Goal: Task Accomplishment & Management: Manage account settings

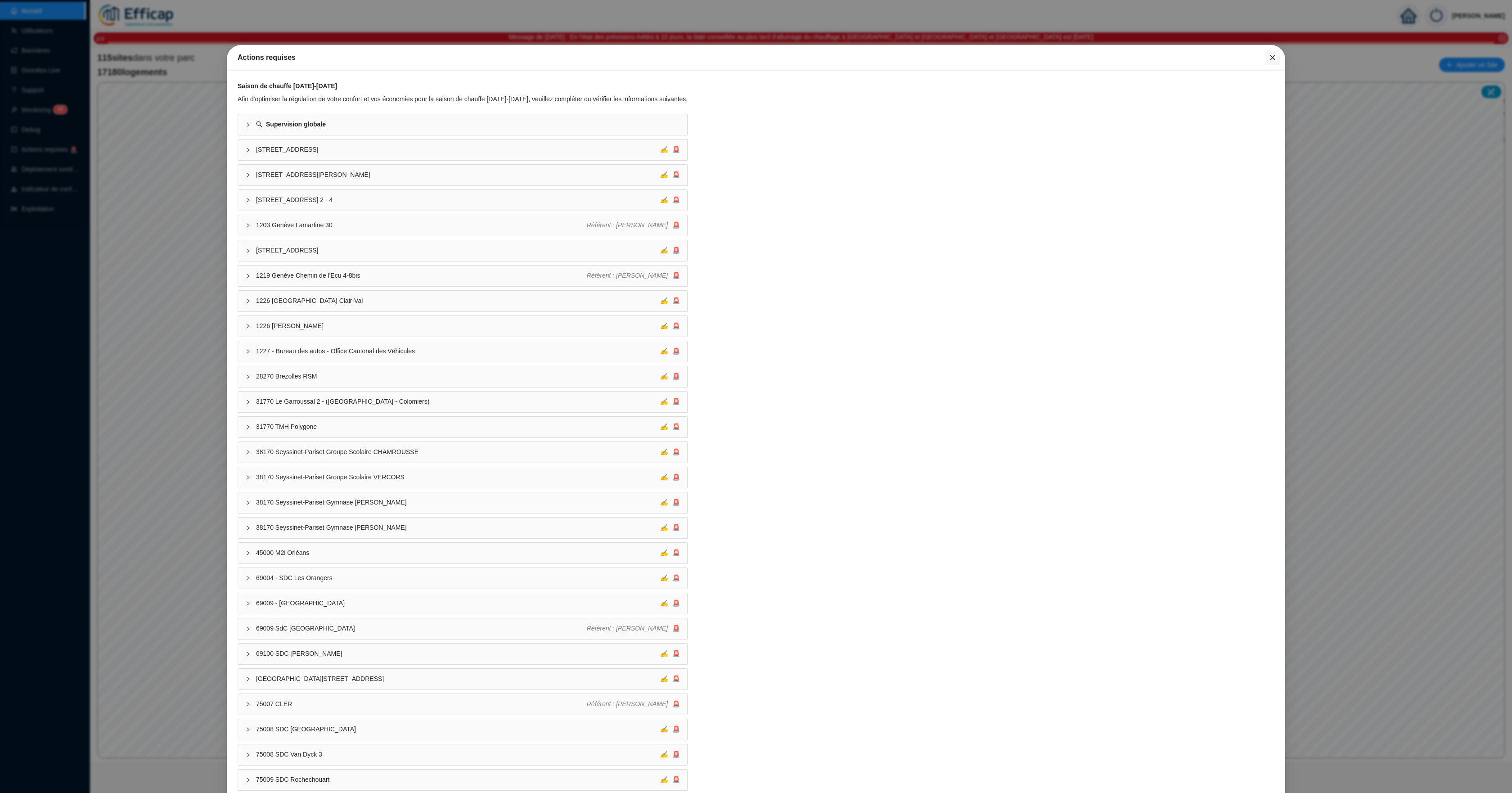
click at [1269, 56] on icon "close" at bounding box center [1272, 58] width 5 height 5
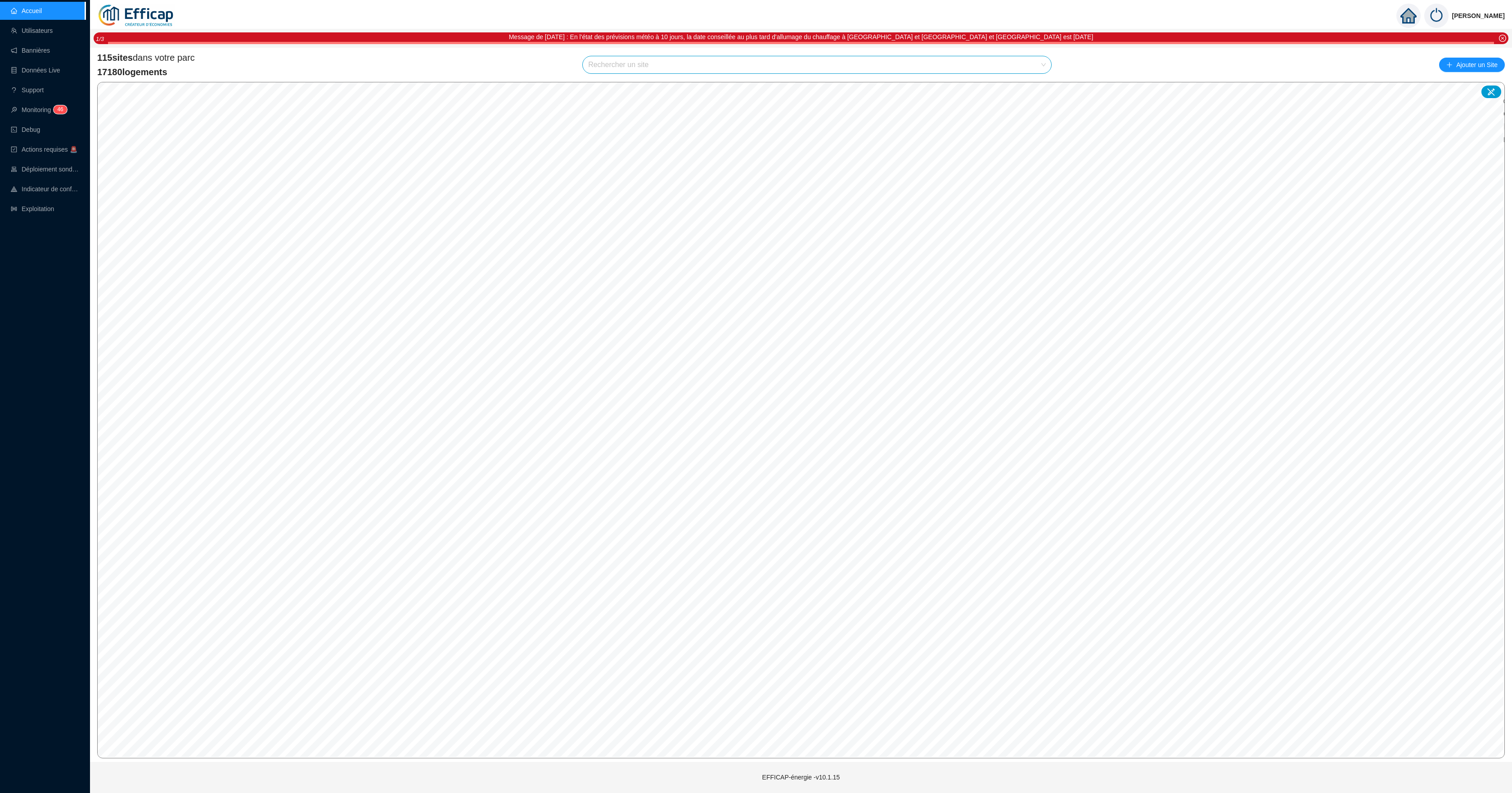
click at [723, 65] on input "search" at bounding box center [813, 65] width 449 height 17
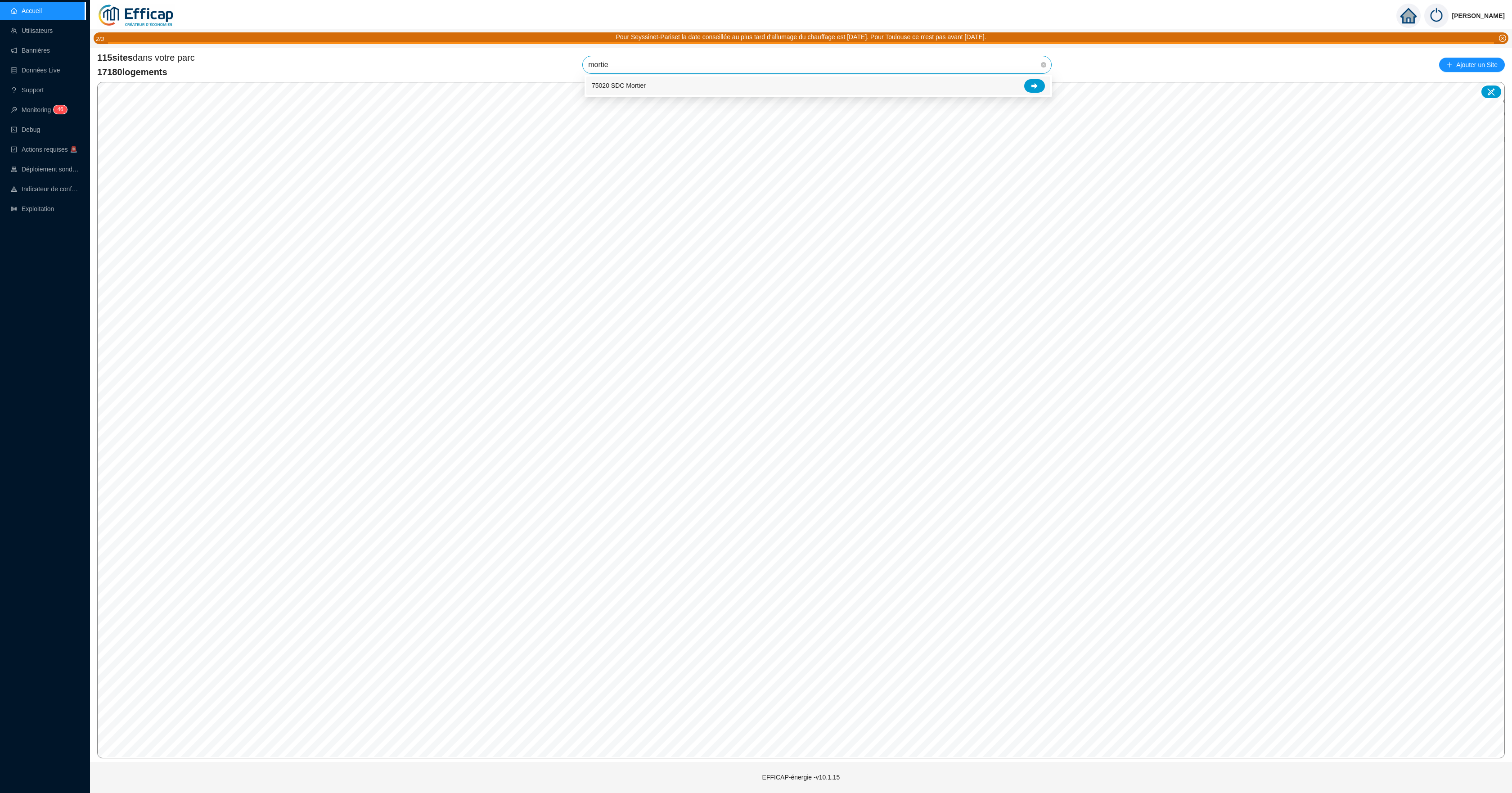
type input "mortier"
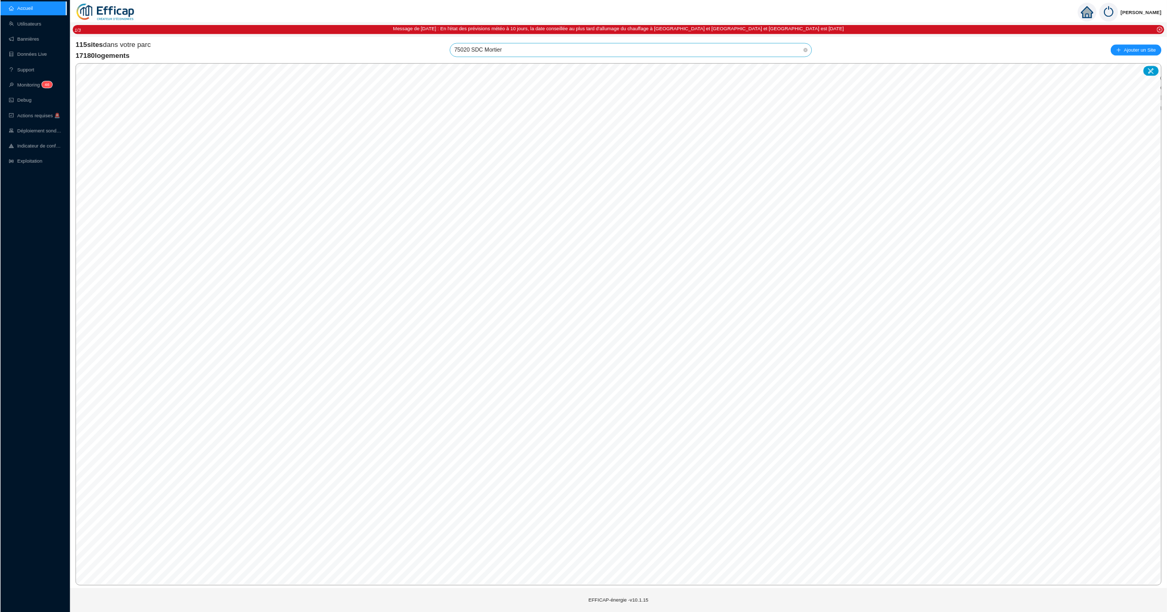
scroll to position [1215, 0]
click at [793, 76] on span "75020 SDC Mortier" at bounding box center [946, 75] width 530 height 20
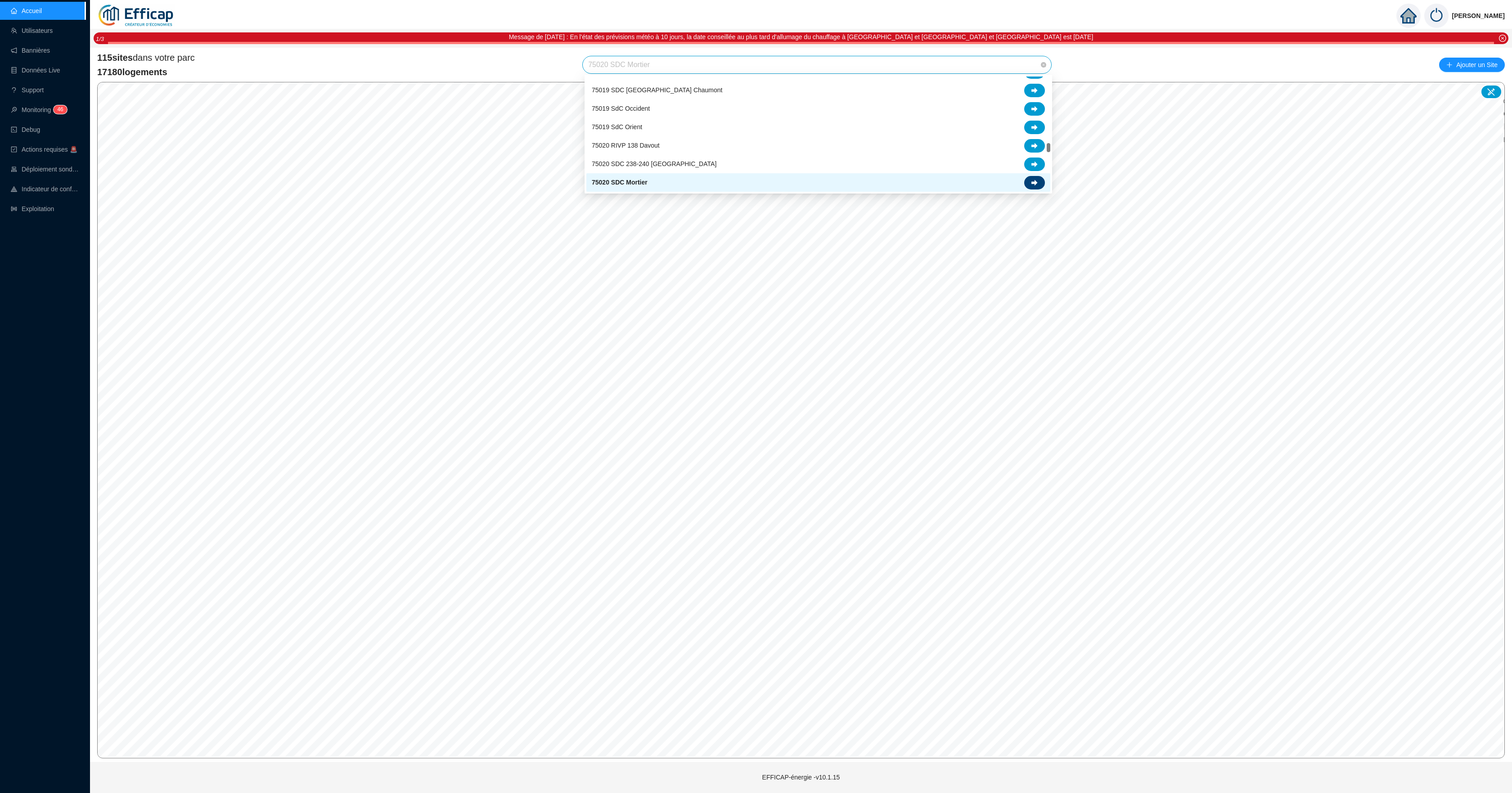
click at [1028, 186] on div at bounding box center [1034, 183] width 21 height 14
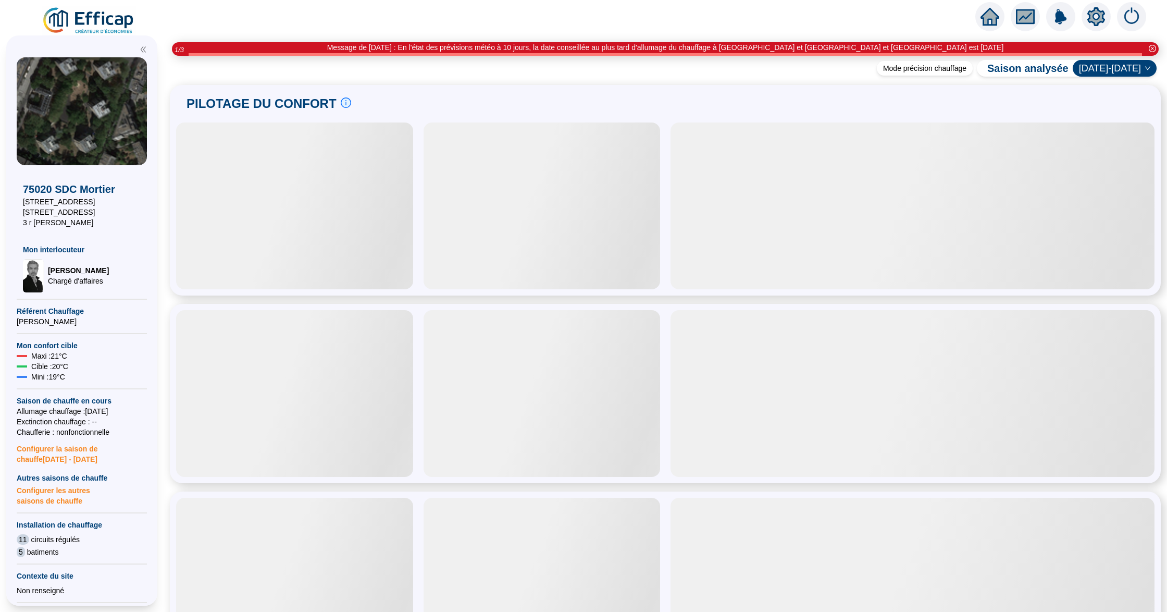
click at [1093, 19] on icon "setting" at bounding box center [1096, 16] width 18 height 17
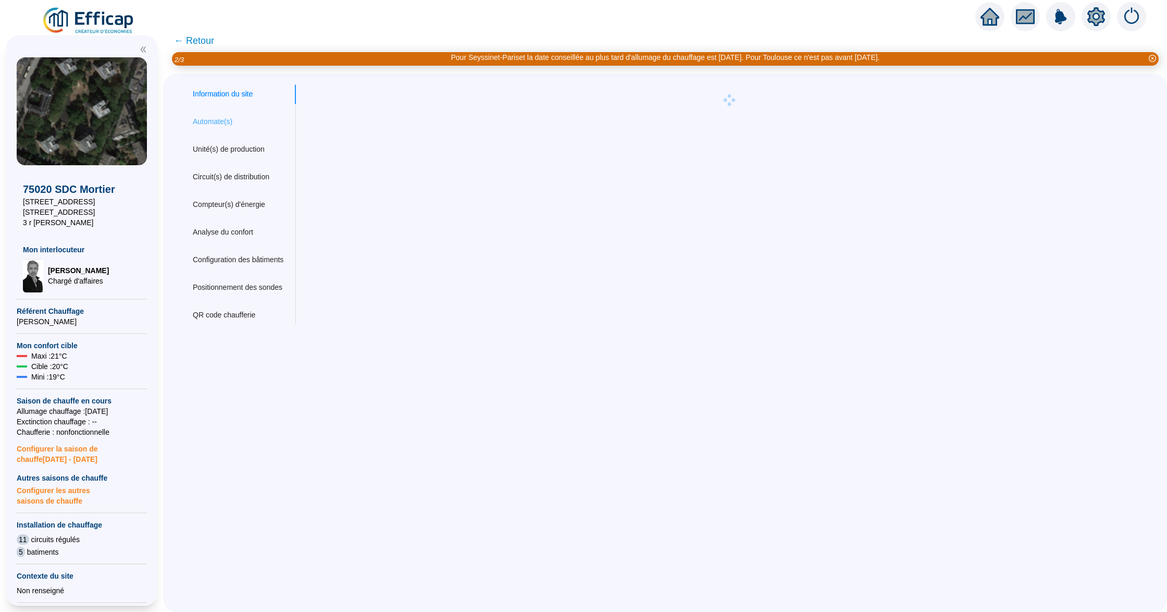
click at [208, 115] on div "Automate(s)" at bounding box center [238, 121] width 116 height 19
click at [207, 42] on span "← Retour" at bounding box center [194, 40] width 40 height 15
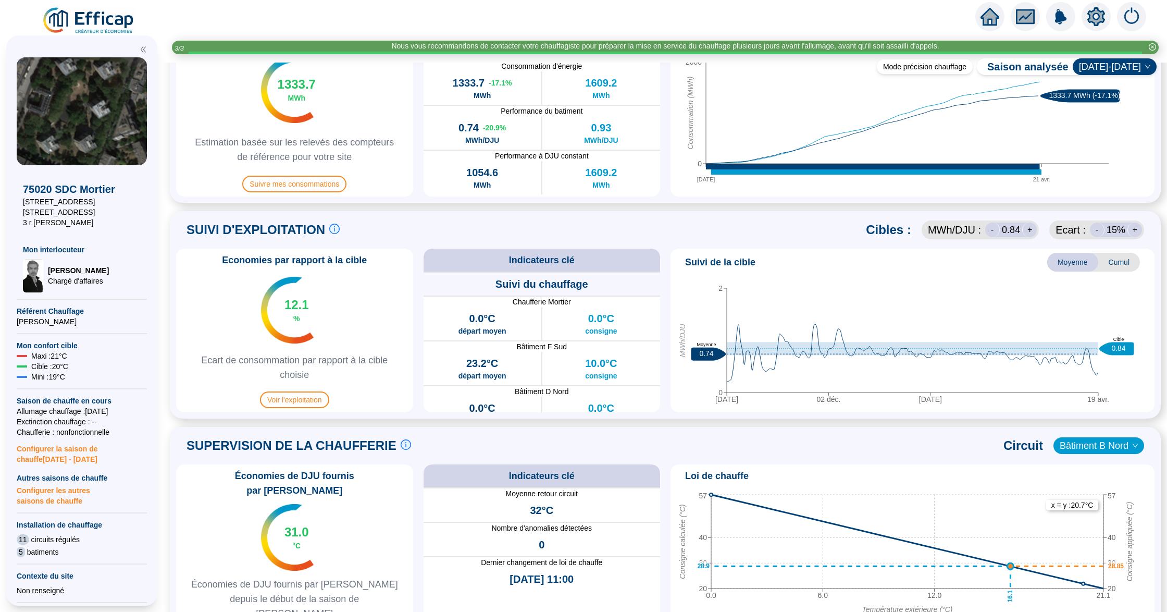
scroll to position [417, 0]
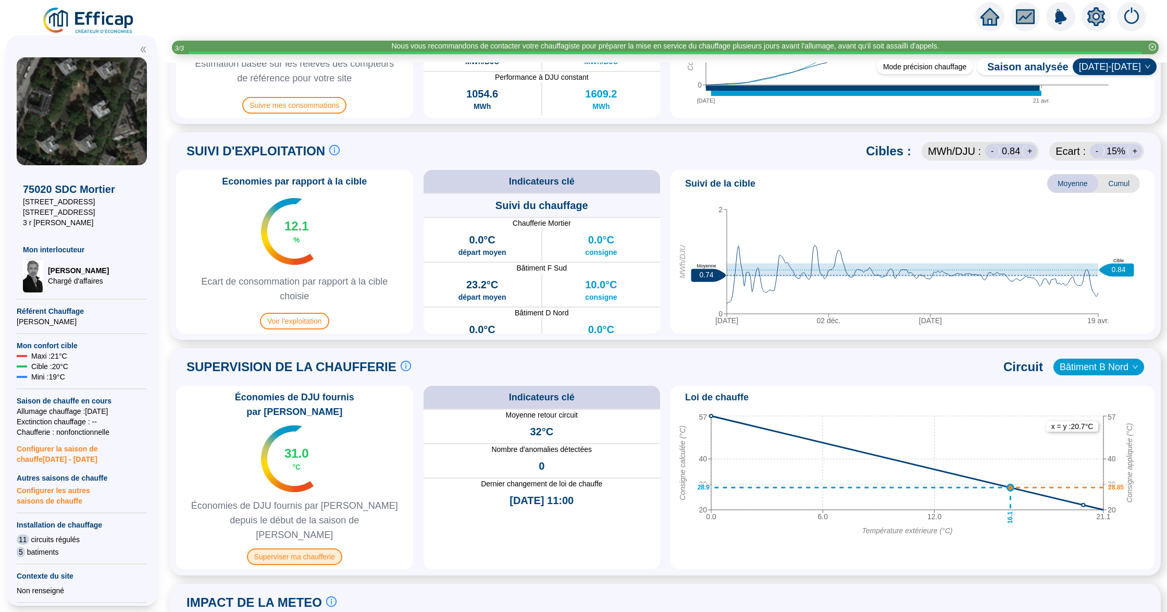
click at [301, 548] on span "Superviser ma chaufferie" at bounding box center [294, 556] width 95 height 17
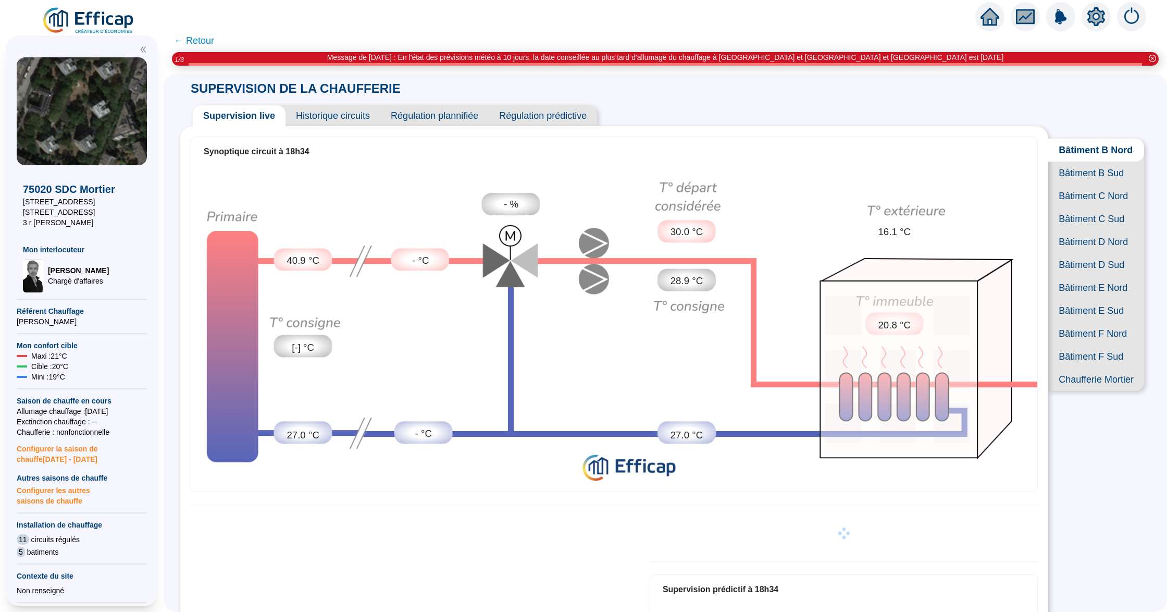
click at [532, 117] on span "Régulation prédictive" at bounding box center [543, 115] width 108 height 21
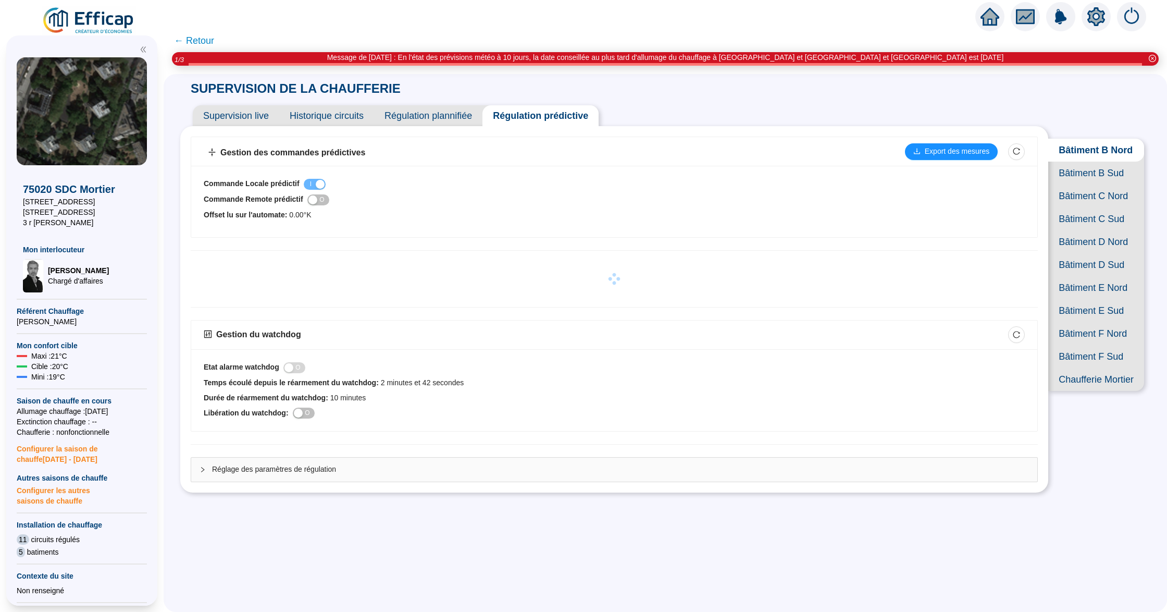
click at [1105, 182] on span "Bâtiment B Sud" at bounding box center [1096, 173] width 96 height 23
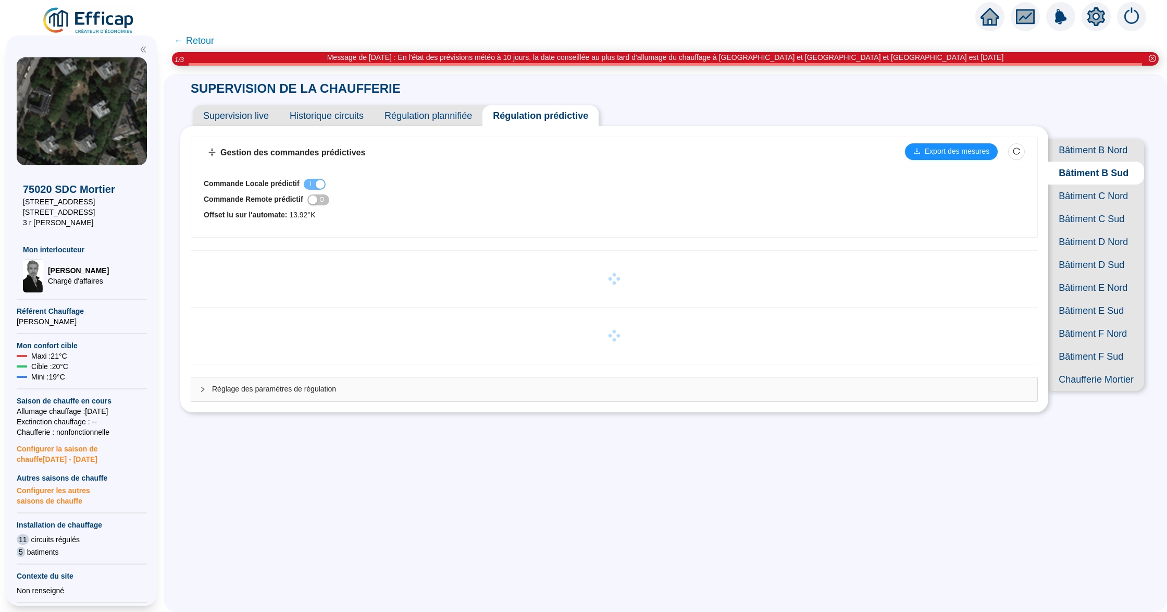
click at [1082, 207] on span "Bâtiment C Nord" at bounding box center [1096, 195] width 96 height 23
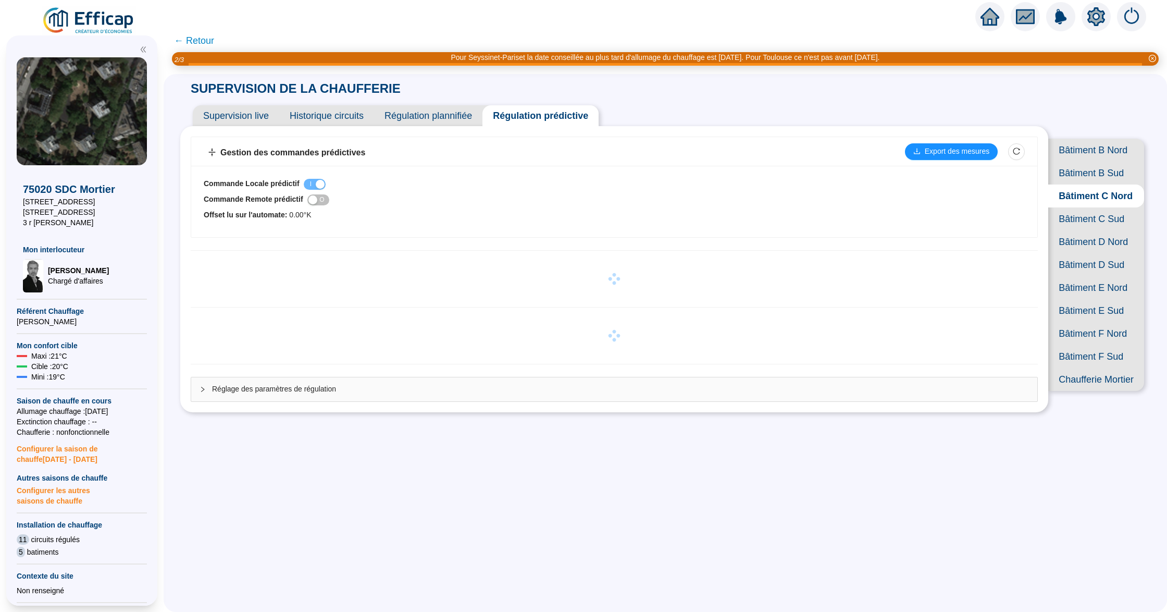
click at [1093, 230] on span "Bâtiment C Sud" at bounding box center [1096, 218] width 96 height 23
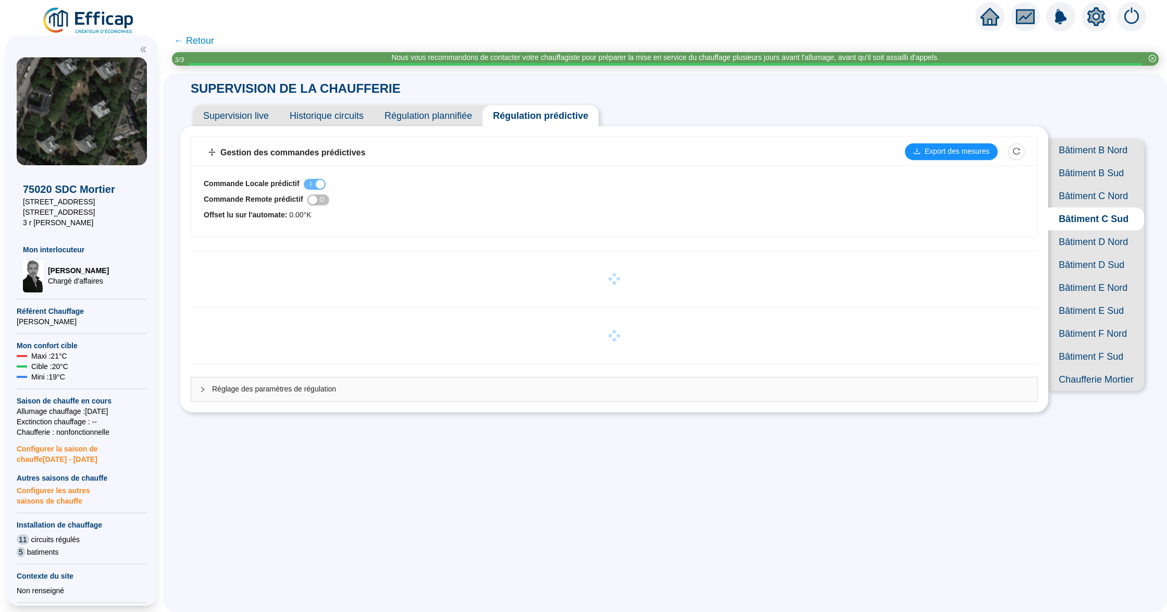
click at [1091, 253] on span "Bâtiment D Nord" at bounding box center [1096, 241] width 96 height 23
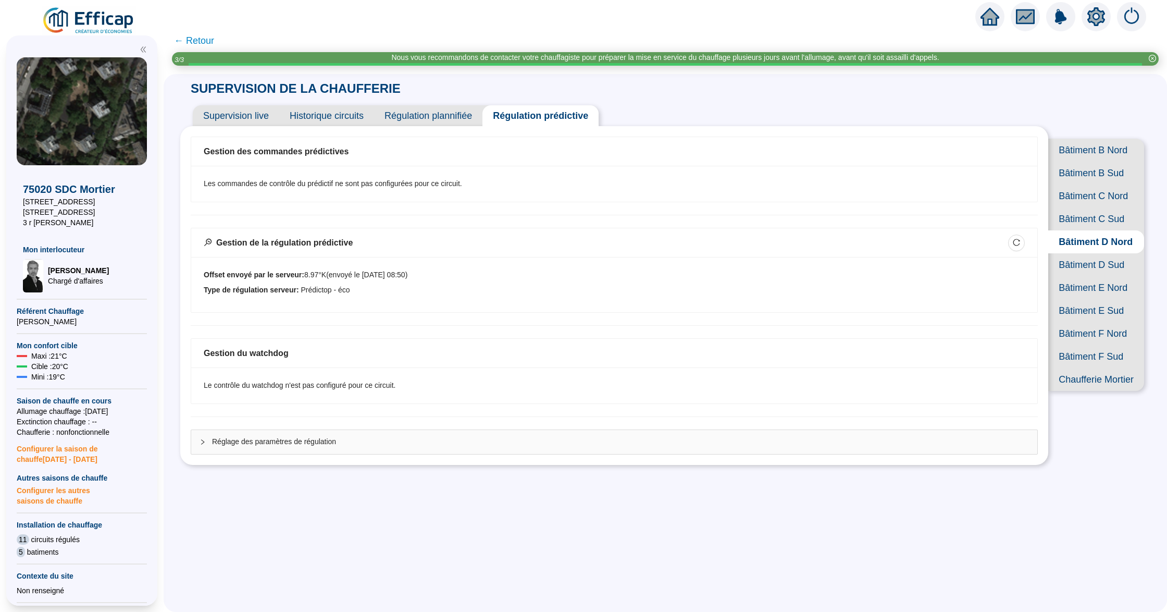
click at [1055, 299] on span "Bâtiment E Nord" at bounding box center [1096, 287] width 96 height 23
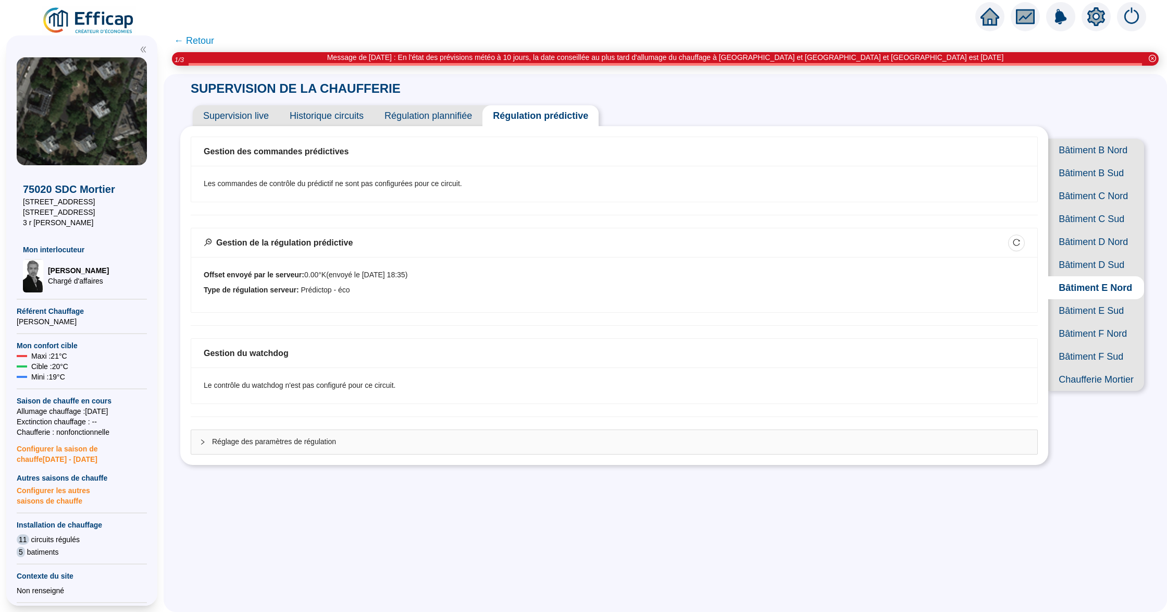
click at [1079, 345] on span "Bâtiment F Nord" at bounding box center [1096, 333] width 96 height 23
click at [203, 40] on span "← Retour" at bounding box center [194, 40] width 40 height 15
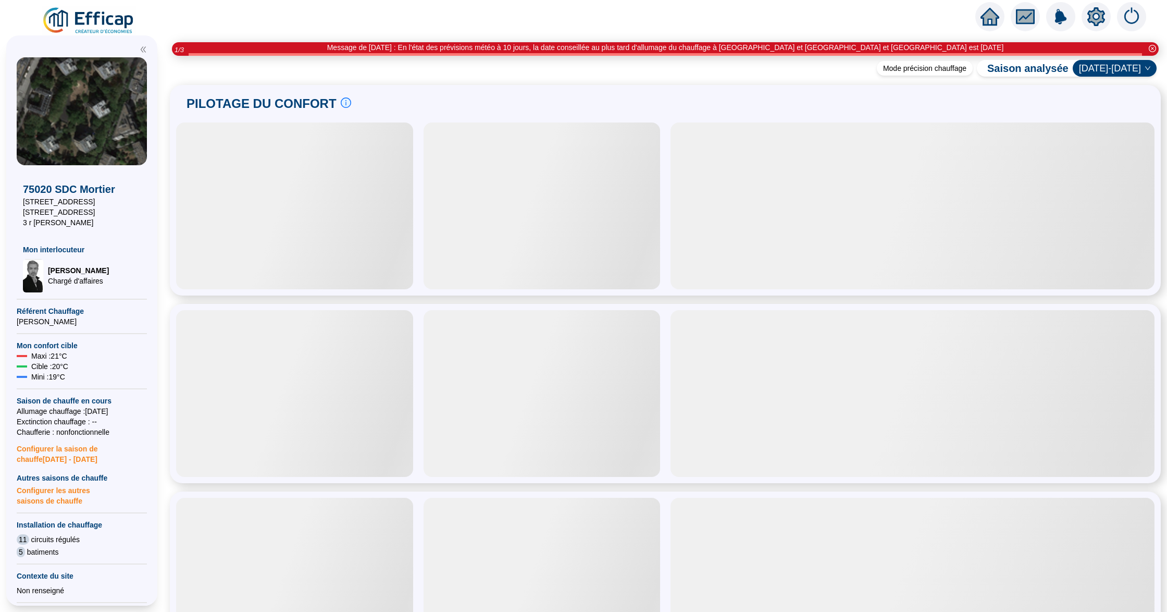
click at [86, 22] on img at bounding box center [89, 20] width 94 height 29
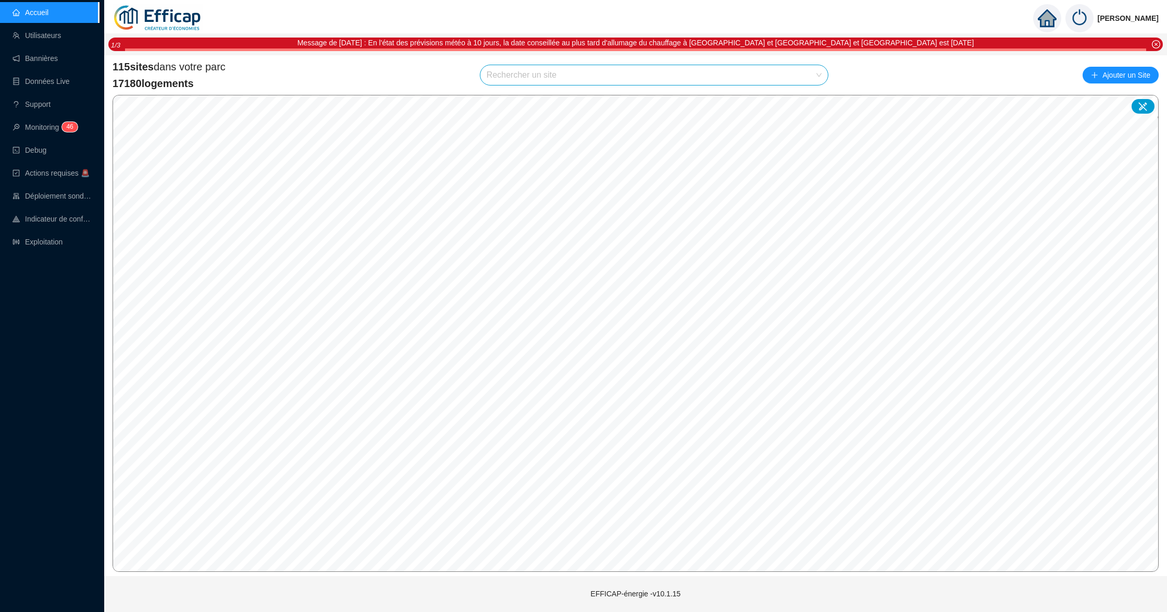
click at [515, 76] on input "search" at bounding box center [650, 75] width 326 height 20
type input "astrolabe"
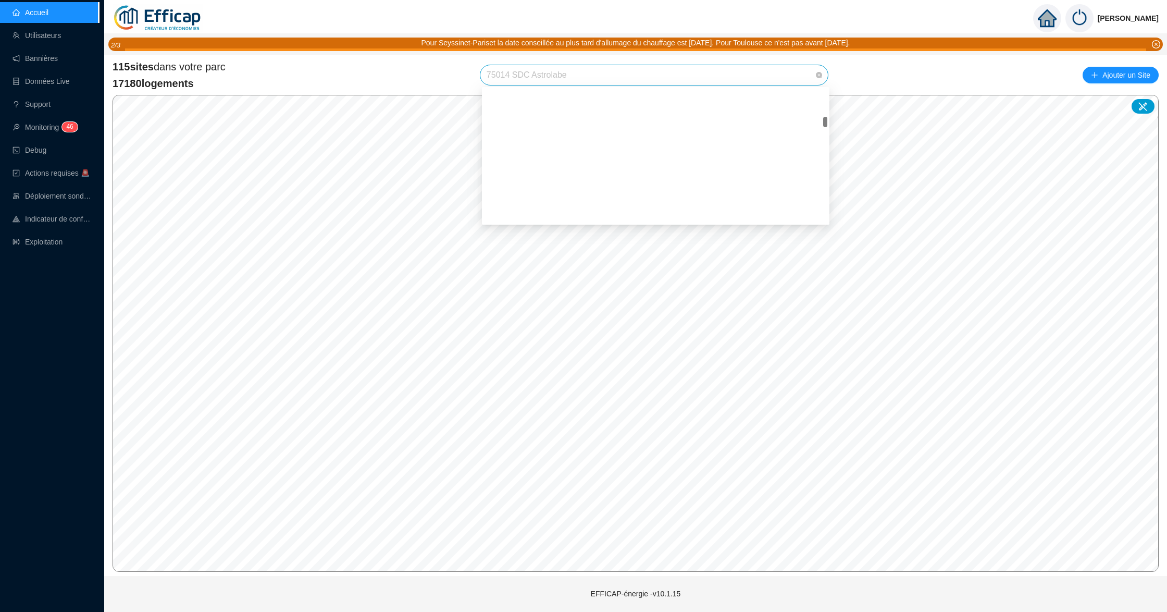
scroll to position [427, 0]
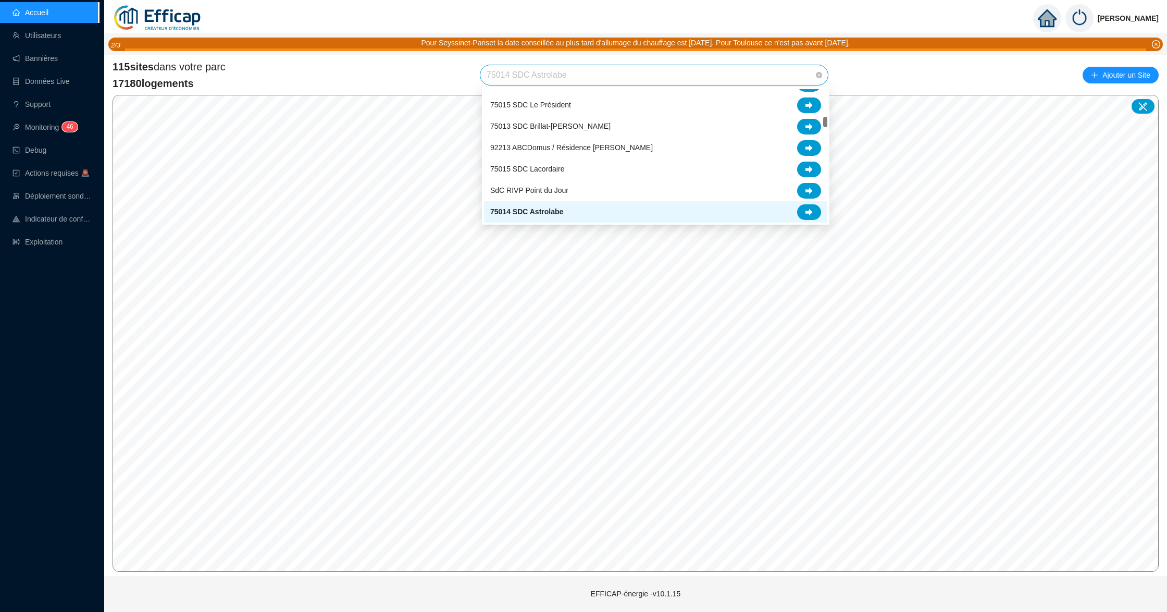
click at [619, 76] on span "75014 SDC Astrolabe" at bounding box center [654, 75] width 335 height 20
click at [813, 210] on div at bounding box center [809, 212] width 24 height 16
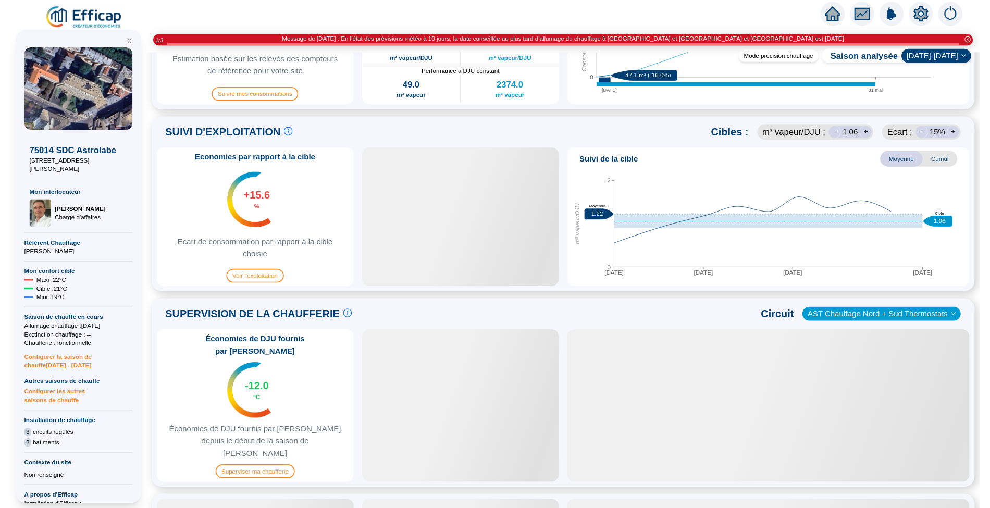
scroll to position [417, 0]
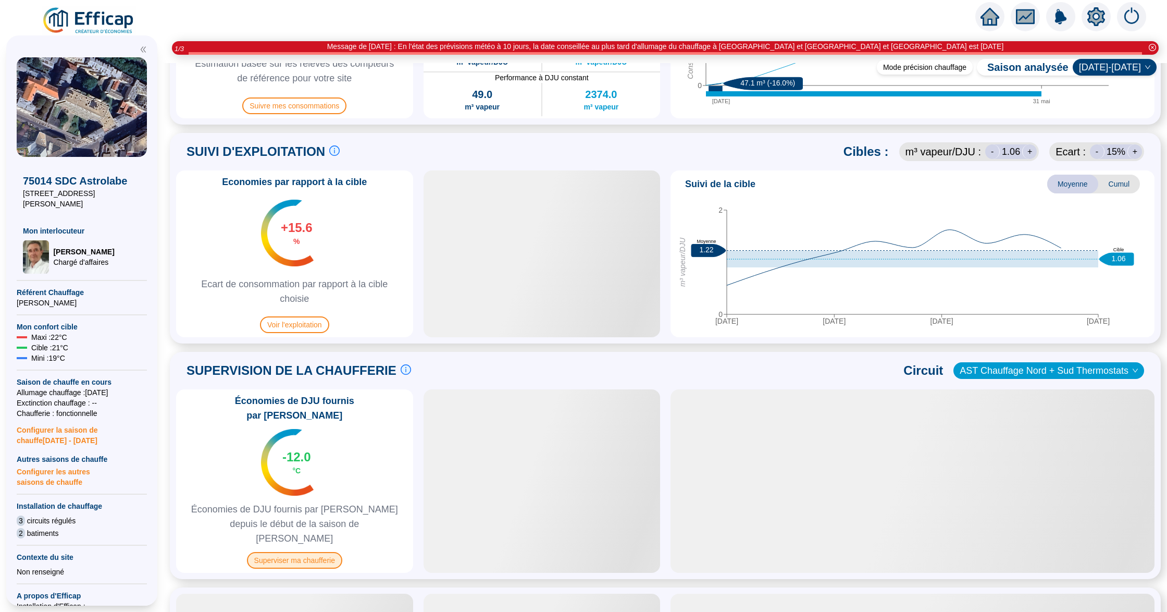
click at [294, 552] on span "Superviser ma chaufferie" at bounding box center [294, 560] width 95 height 17
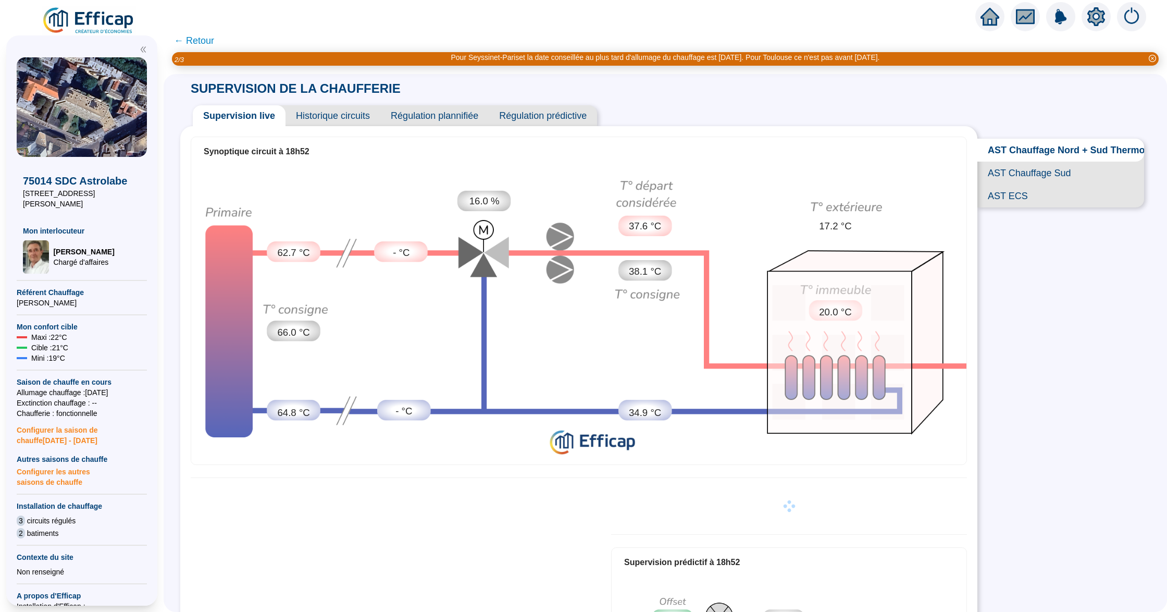
click at [1001, 207] on span "AST ECS" at bounding box center [1060, 195] width 167 height 23
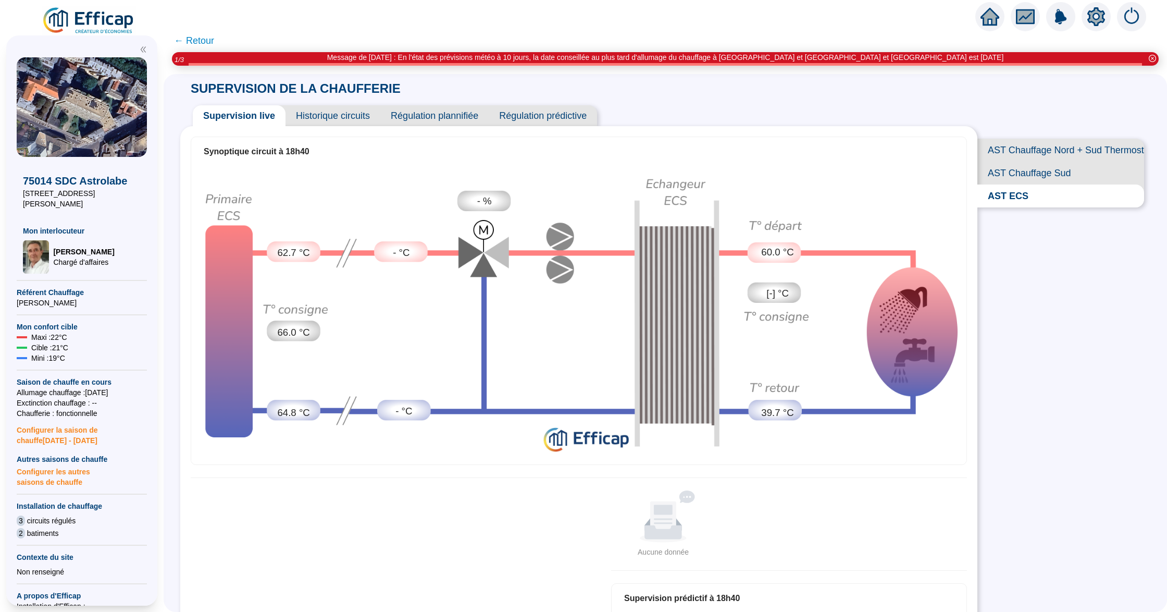
click at [361, 119] on span "Historique circuits" at bounding box center [333, 115] width 95 height 21
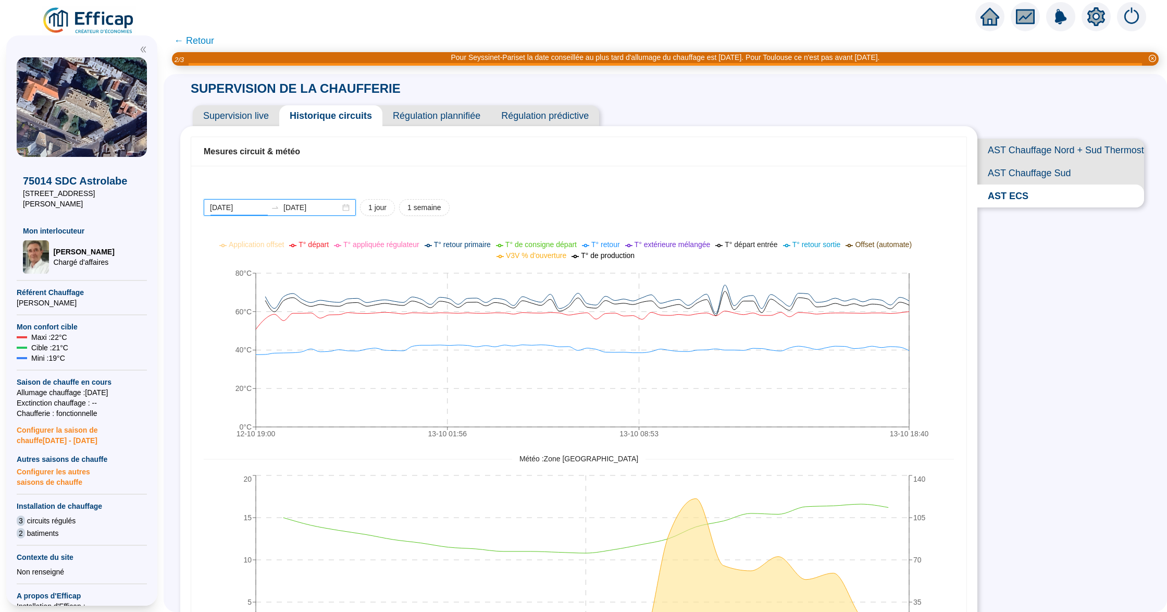
click at [238, 212] on input "[DATE]" at bounding box center [238, 207] width 57 height 11
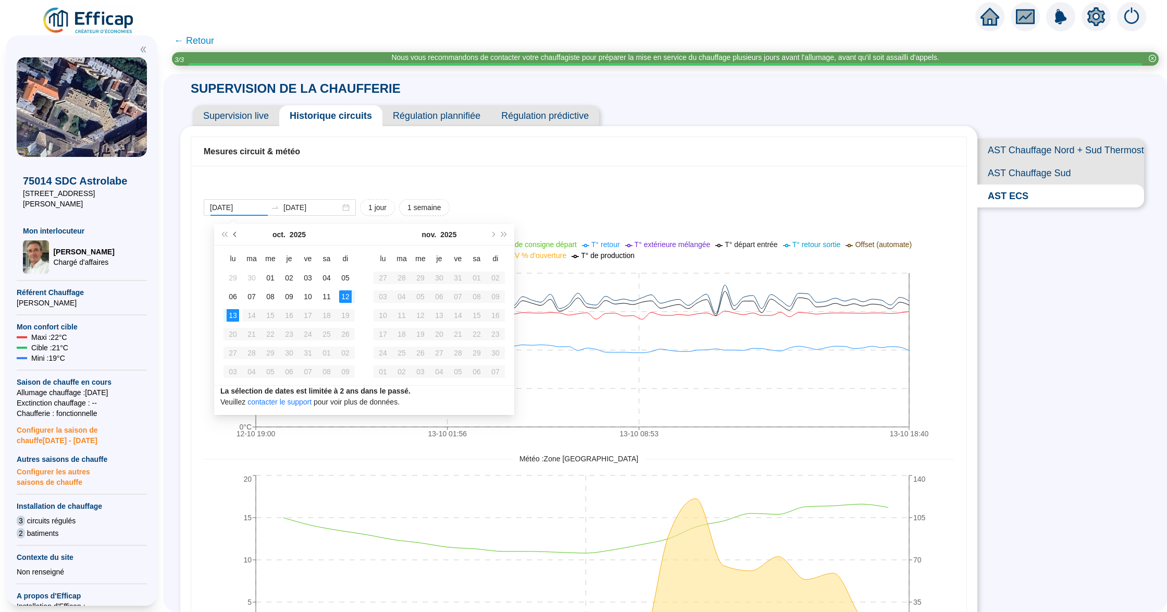
click at [239, 240] on button "Mois précédent (PageUp)" at bounding box center [235, 234] width 11 height 21
type input "[DATE]"
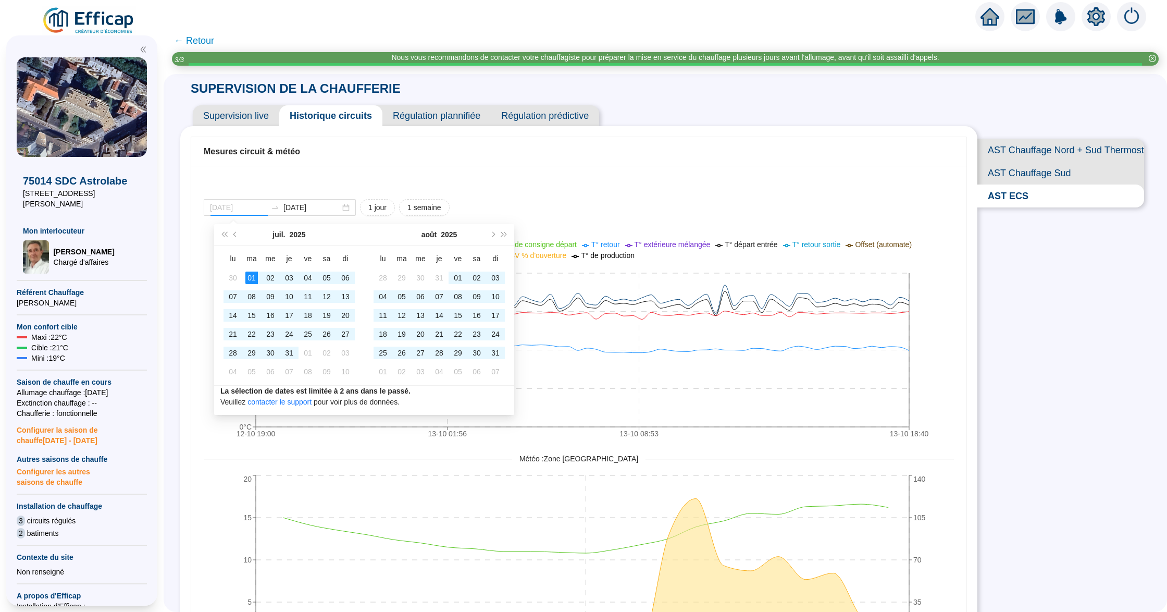
click at [251, 277] on div "01" at bounding box center [251, 277] width 13 height 13
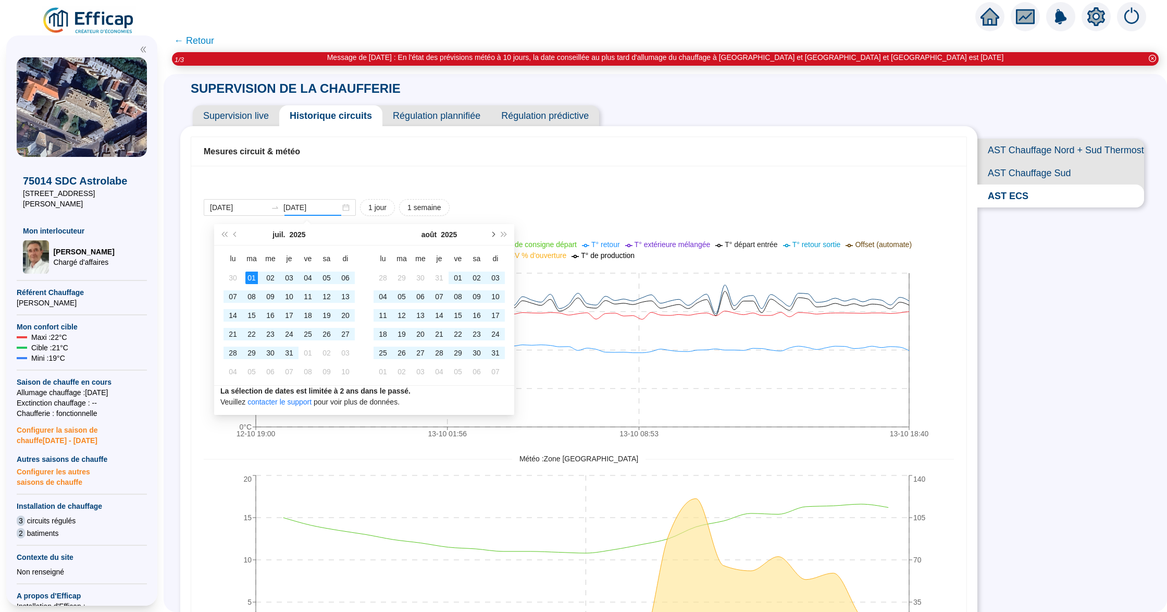
click at [492, 236] on span "Mois suivant (PageDown)" at bounding box center [492, 234] width 5 height 5
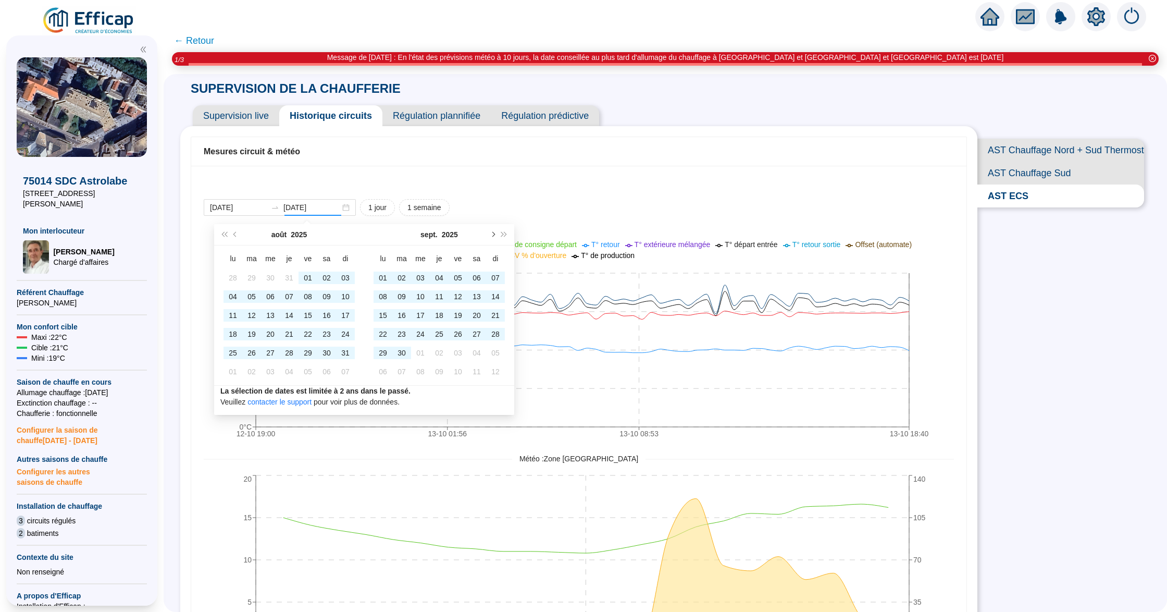
click at [492, 236] on span "Mois suivant (PageDown)" at bounding box center [492, 234] width 5 height 5
type input "[DATE]"
click at [388, 317] on div "13" at bounding box center [383, 315] width 13 height 13
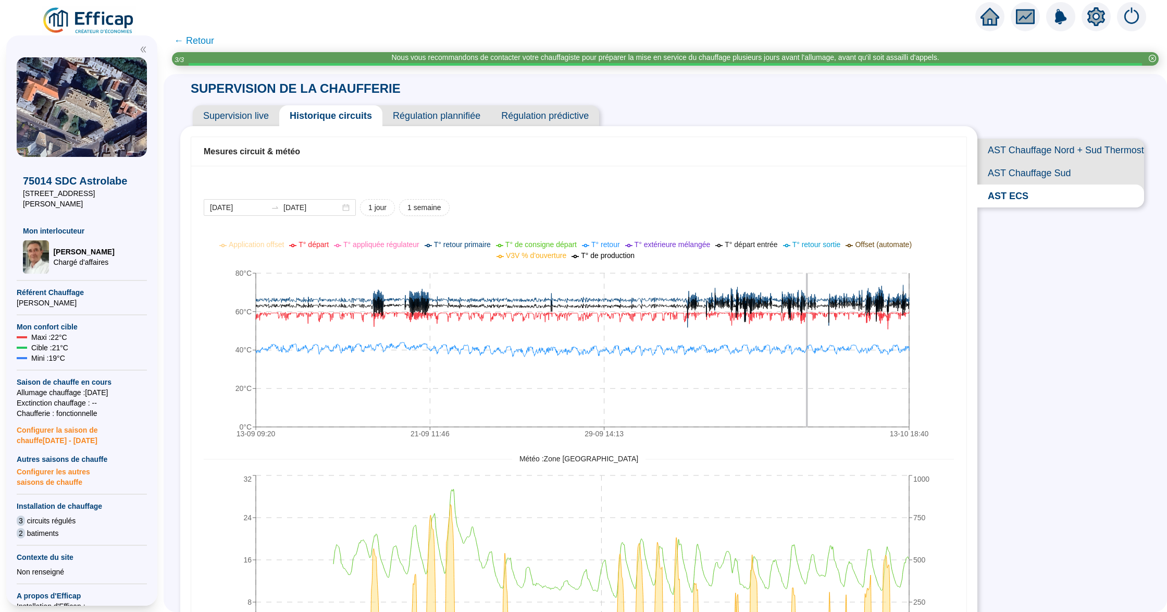
click at [192, 39] on span "← Retour" at bounding box center [194, 40] width 40 height 15
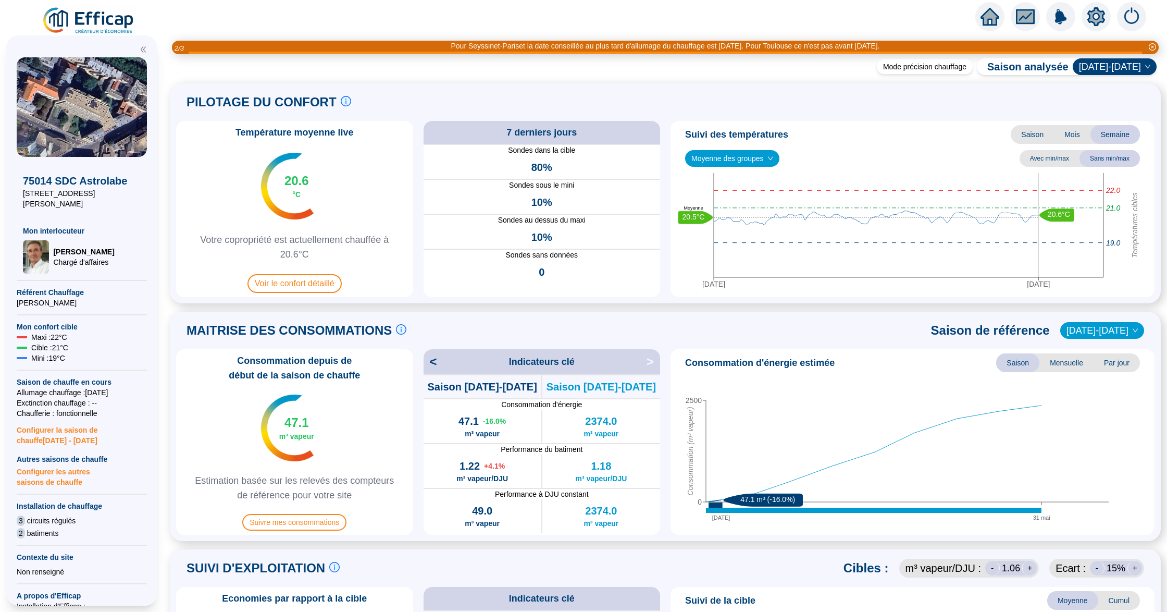
click at [101, 25] on img at bounding box center [89, 20] width 94 height 29
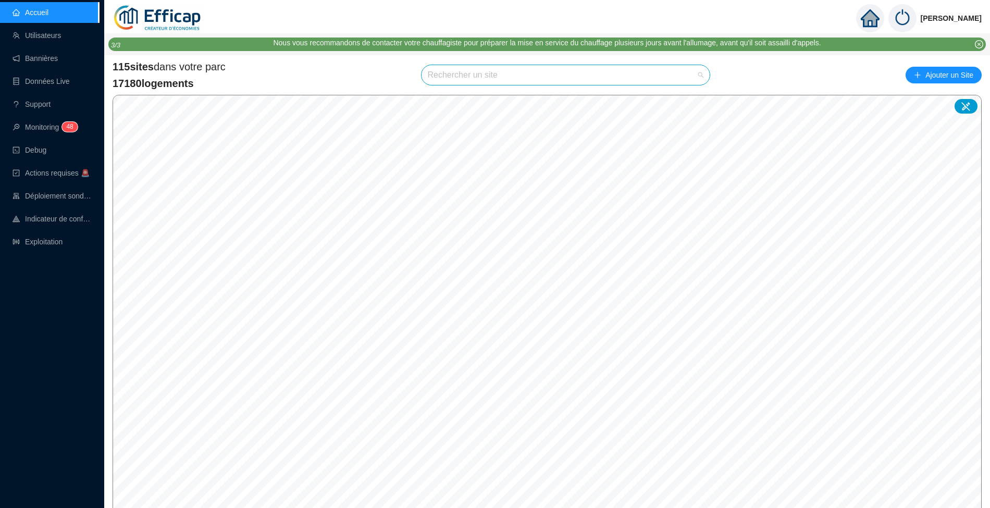
click at [491, 74] on input "search" at bounding box center [561, 75] width 267 height 20
type input "mortier"
click at [553, 70] on span "75020 SDC Mortier" at bounding box center [566, 75] width 276 height 20
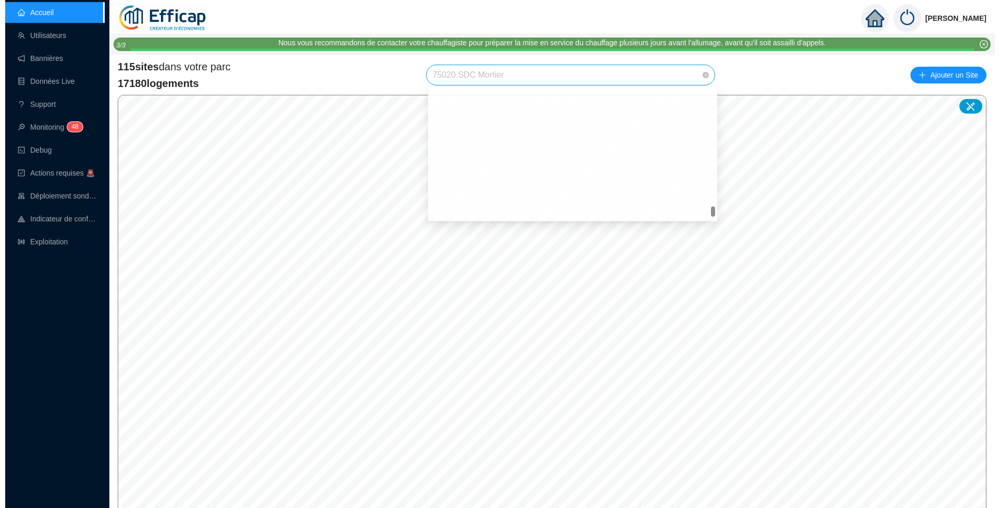
scroll to position [1891, 0]
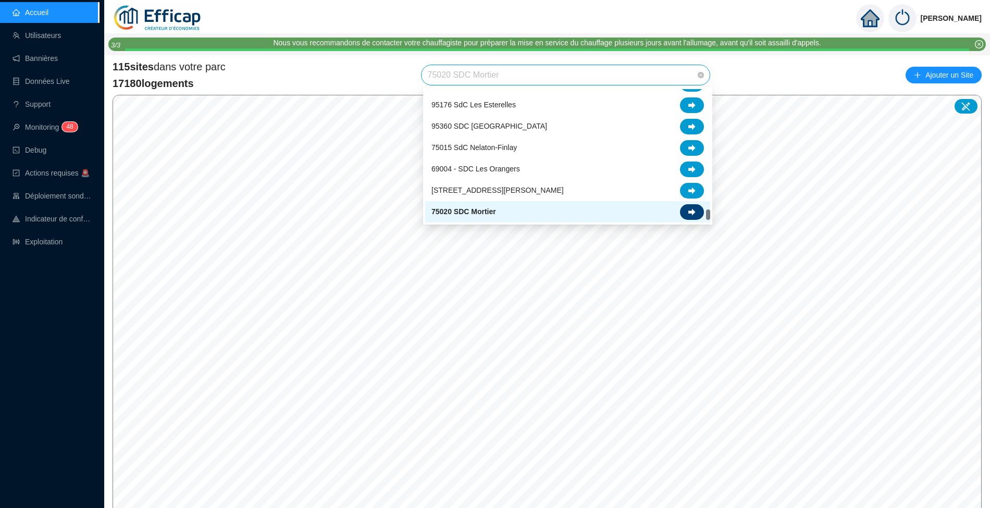
click at [694, 214] on icon at bounding box center [691, 211] width 7 height 7
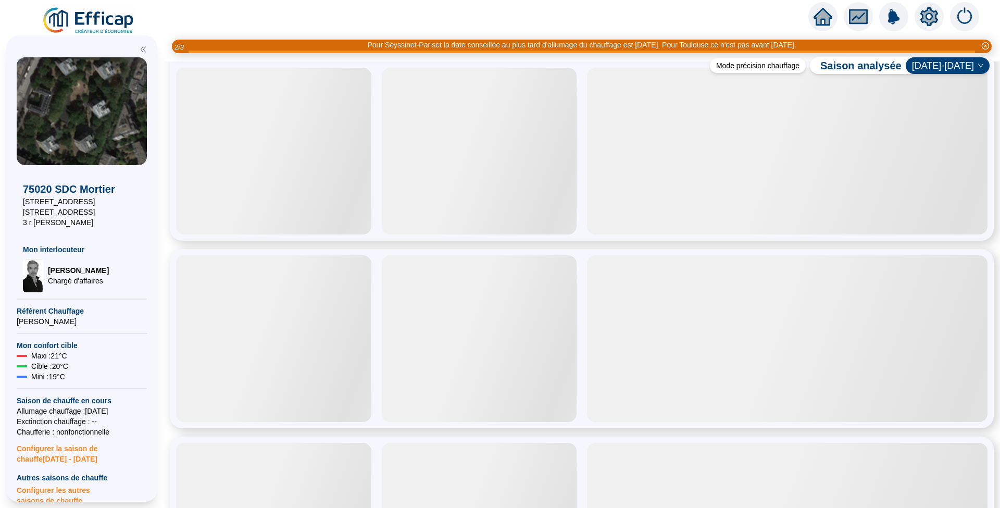
scroll to position [69, 0]
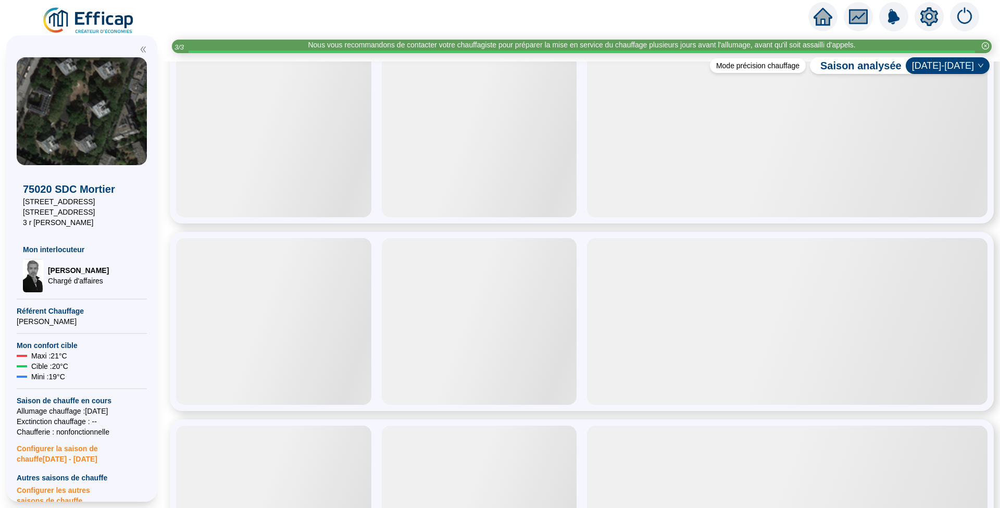
click at [62, 13] on img at bounding box center [89, 20] width 94 height 29
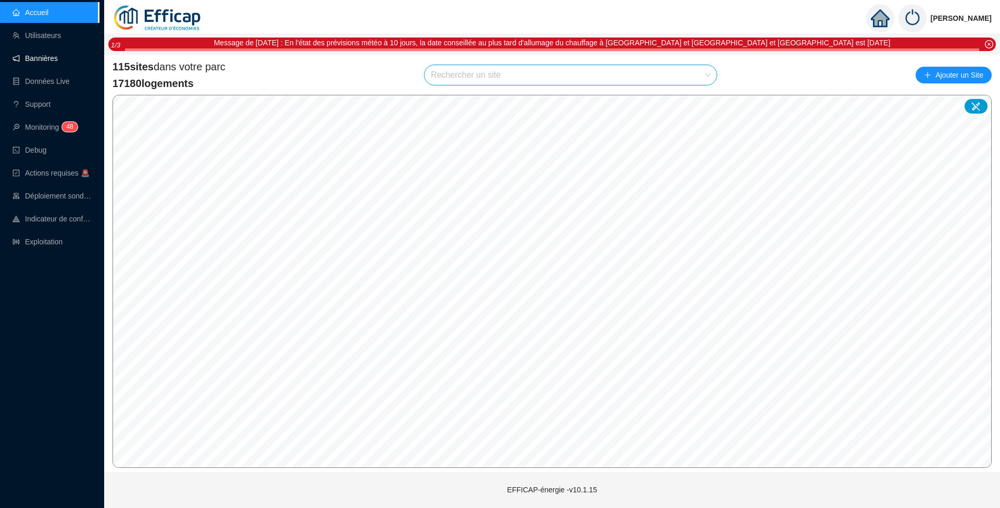
click at [36, 63] on link "Bannières" at bounding box center [35, 58] width 45 height 8
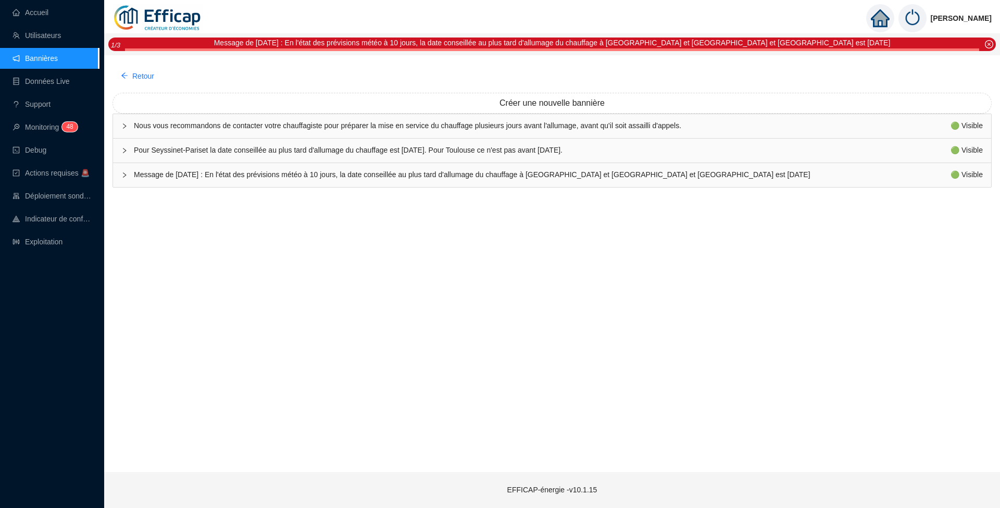
click at [615, 172] on span "Message de [DATE] : En l'état des prévisions météo à 10 jours, la date conseill…" at bounding box center [542, 174] width 817 height 11
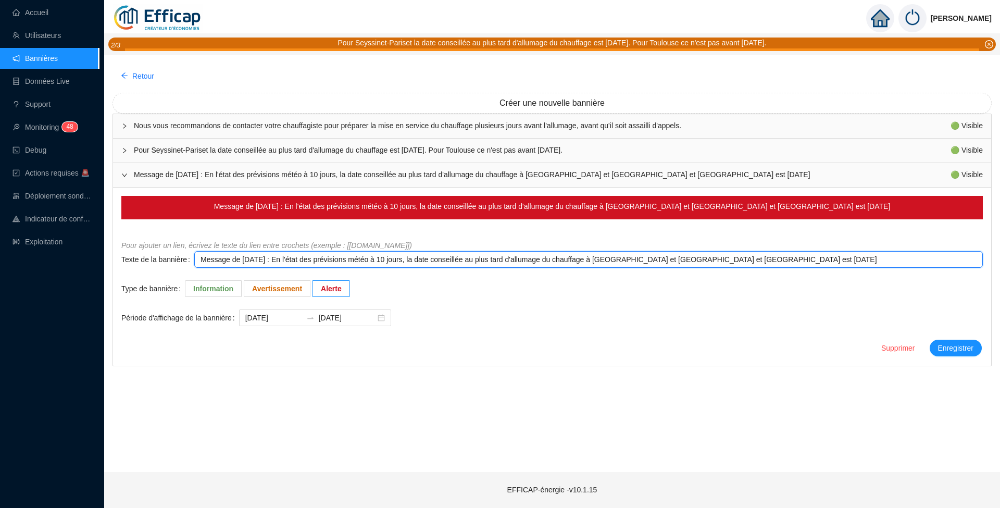
click at [632, 262] on textarea "Message de [DATE] : En l'état des prévisions météo à 10 jours, la date conseill…" at bounding box center [588, 259] width 789 height 17
type textarea "Message de [DATE] : En l'état des prévisions météo à 10 jours, la date conseill…"
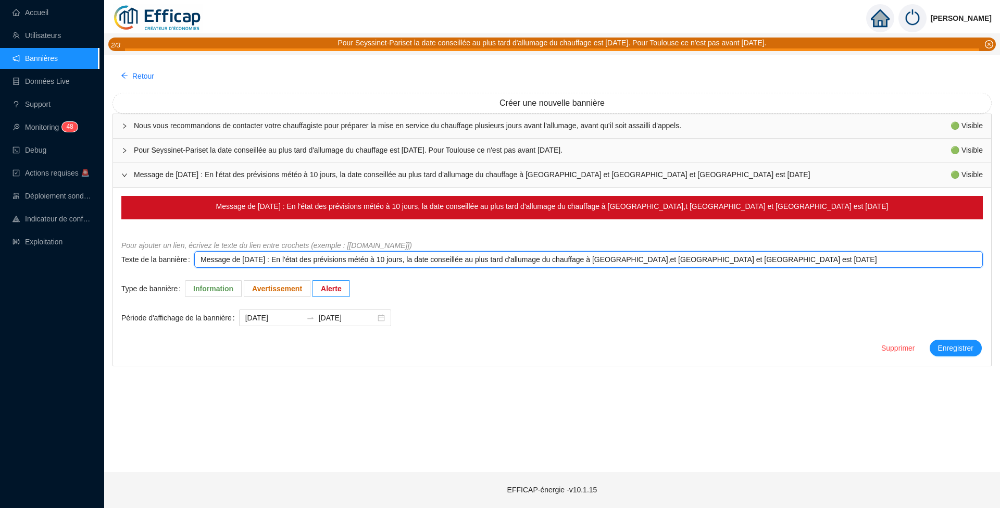
type textarea "Message de [DATE] : En l'état des prévisions météo à 10 jours, la date conseill…"
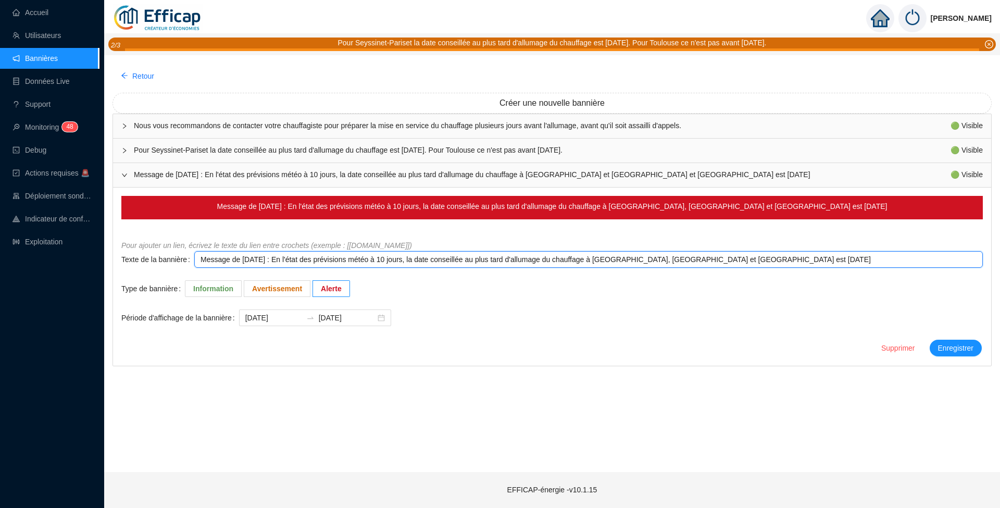
type textarea "Message de [DATE] : En l'état des prévisions météo à 10 jours, la date conseill…"
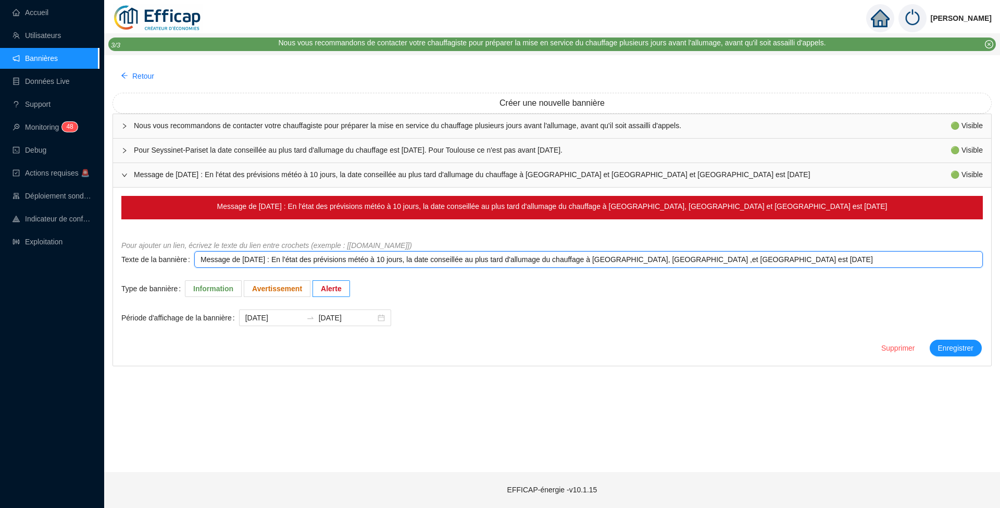
type textarea "Message de [DATE] : En l'état des prévisions météo à 10 jours, la date conseill…"
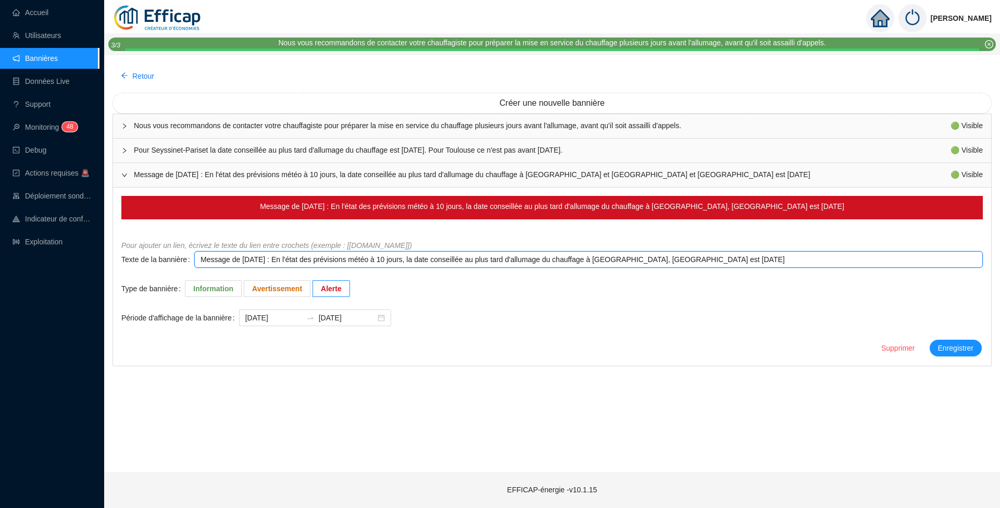
type textarea "Message de [DATE] : En l'état des prévisions météo à 10 jours, la date conseill…"
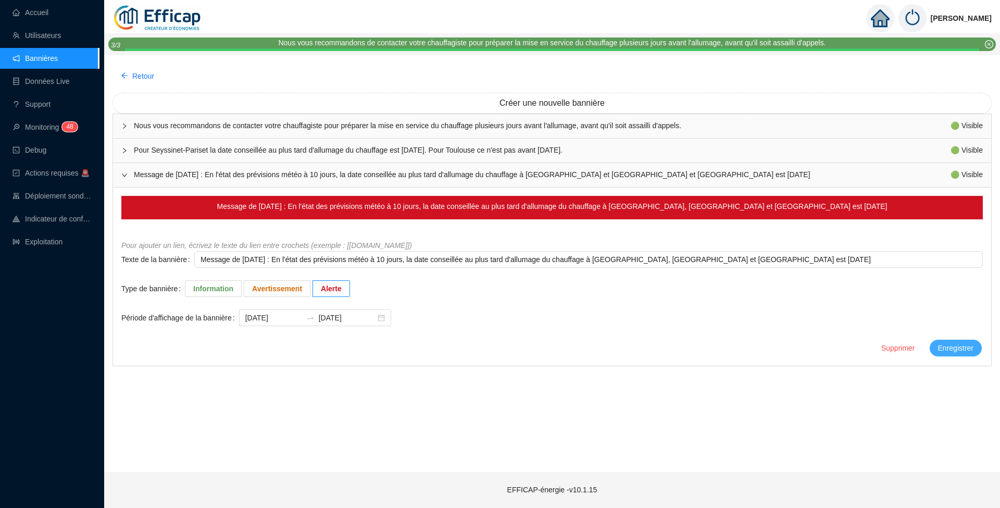
click at [956, 347] on span "Enregistrer" at bounding box center [955, 348] width 35 height 11
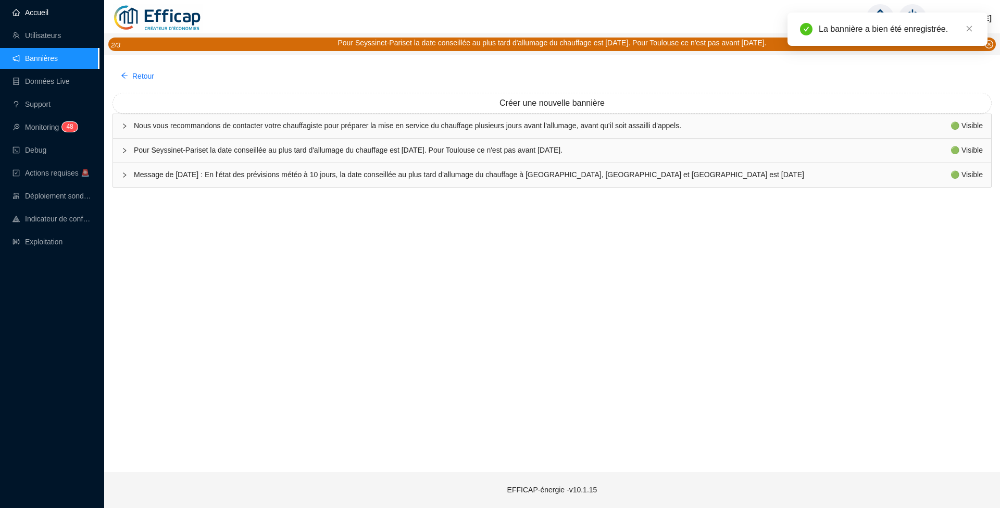
click at [25, 8] on link "Accueil" at bounding box center [31, 12] width 36 height 8
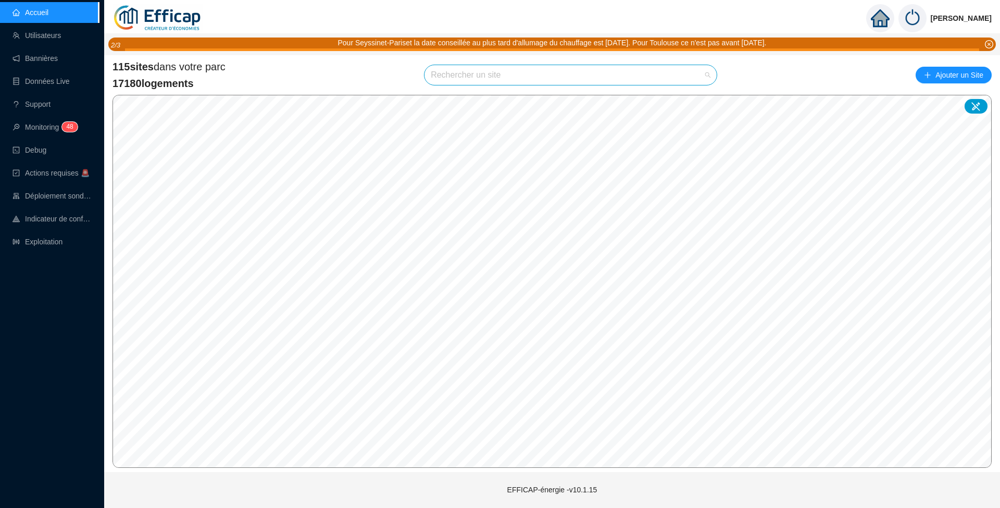
click at [598, 74] on input "search" at bounding box center [566, 75] width 270 height 20
type input "mortier"
click at [673, 76] on span "75020 SDC Mortier" at bounding box center [571, 75] width 280 height 20
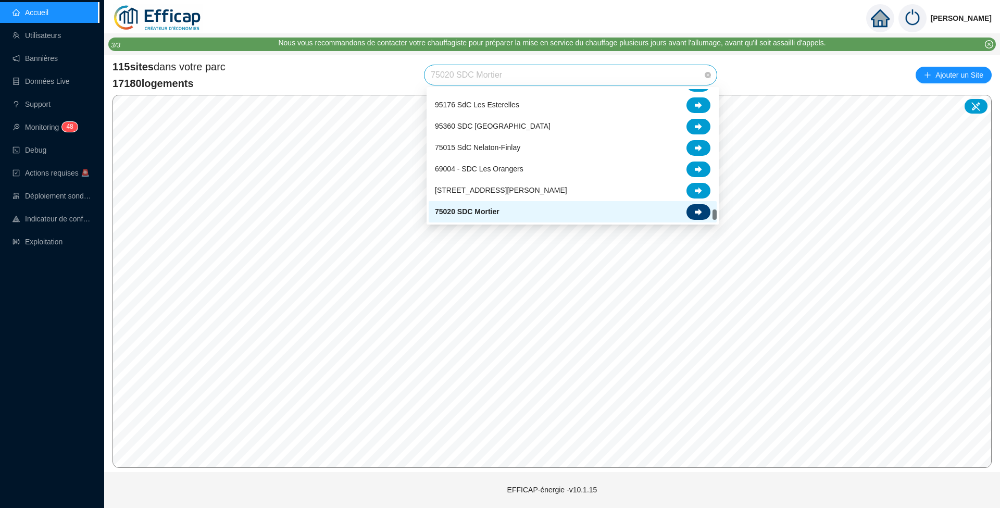
click at [701, 214] on icon at bounding box center [698, 211] width 7 height 7
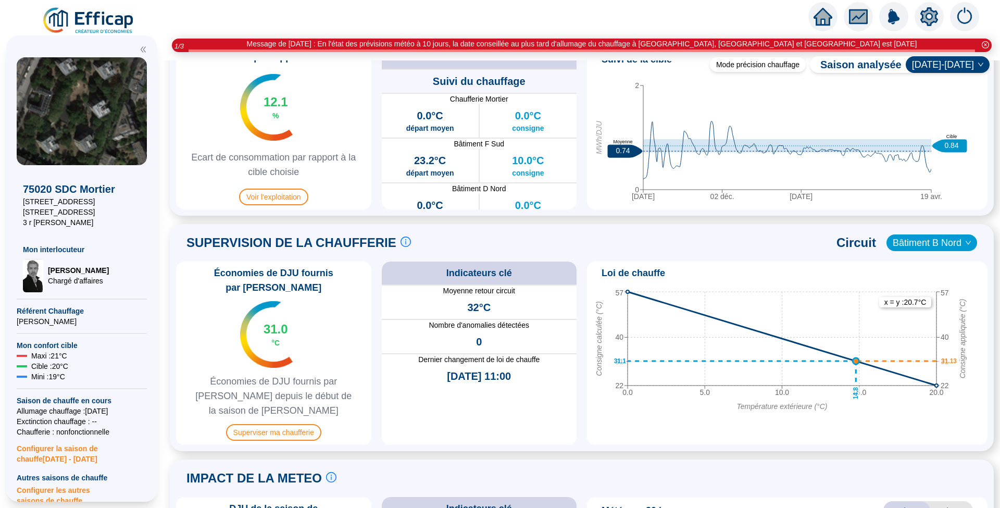
scroll to position [555, 0]
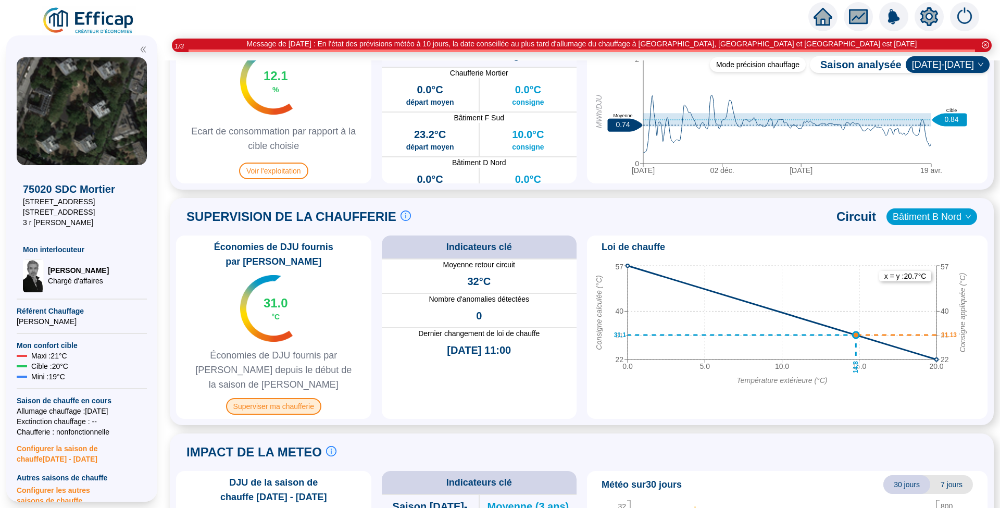
click at [288, 398] on span "Superviser ma chaufferie" at bounding box center [273, 406] width 95 height 17
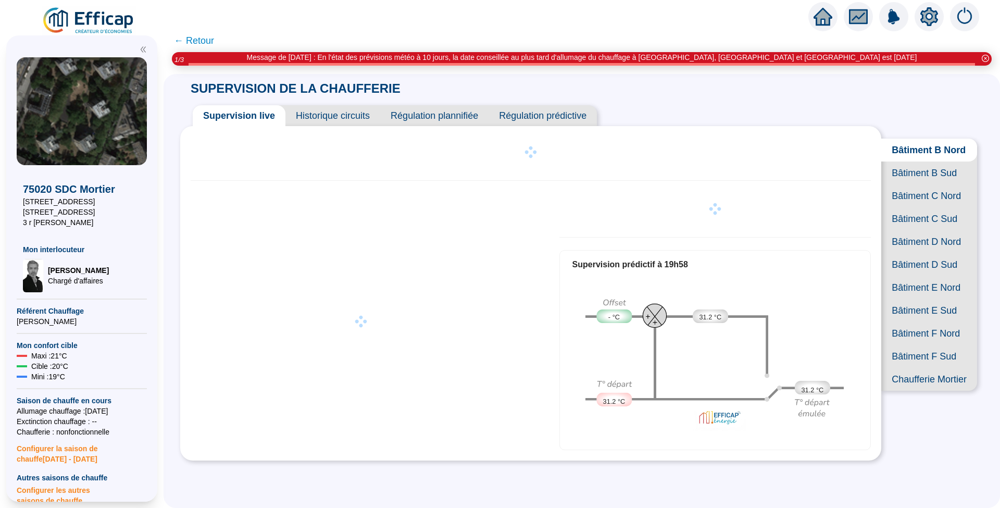
click at [564, 116] on span "Régulation prédictive" at bounding box center [543, 115] width 108 height 21
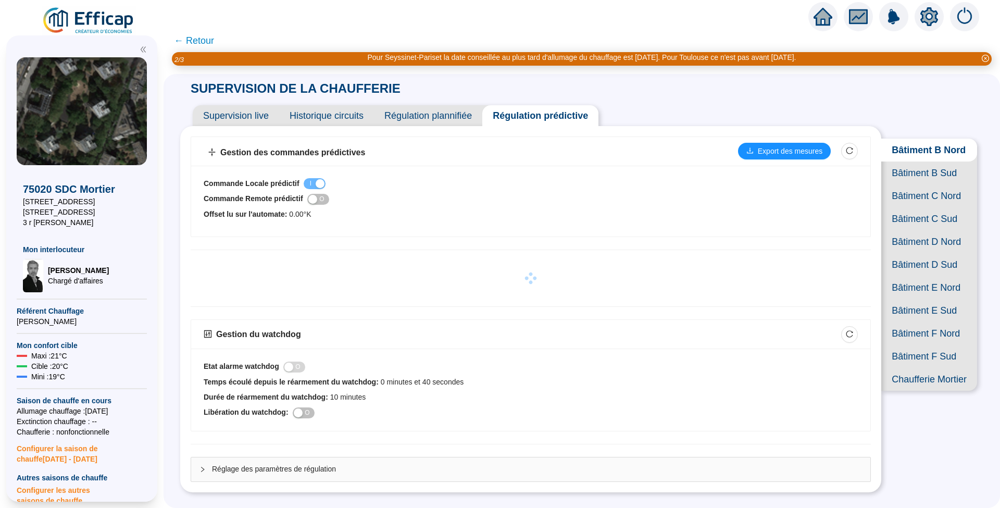
click at [908, 253] on span "Bâtiment D Nord" at bounding box center [930, 241] width 96 height 23
